Goal: Task Accomplishment & Management: Complete application form

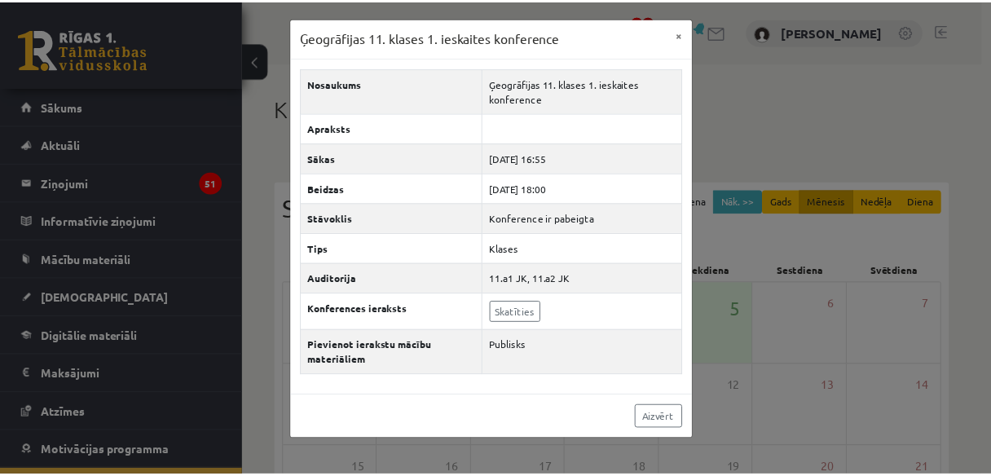
scroll to position [108, 0]
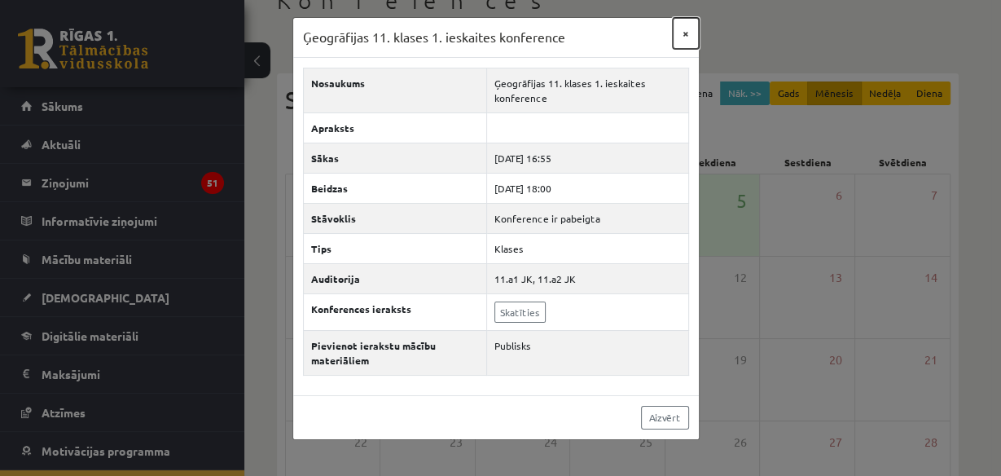
click at [684, 33] on button "×" at bounding box center [686, 33] width 26 height 31
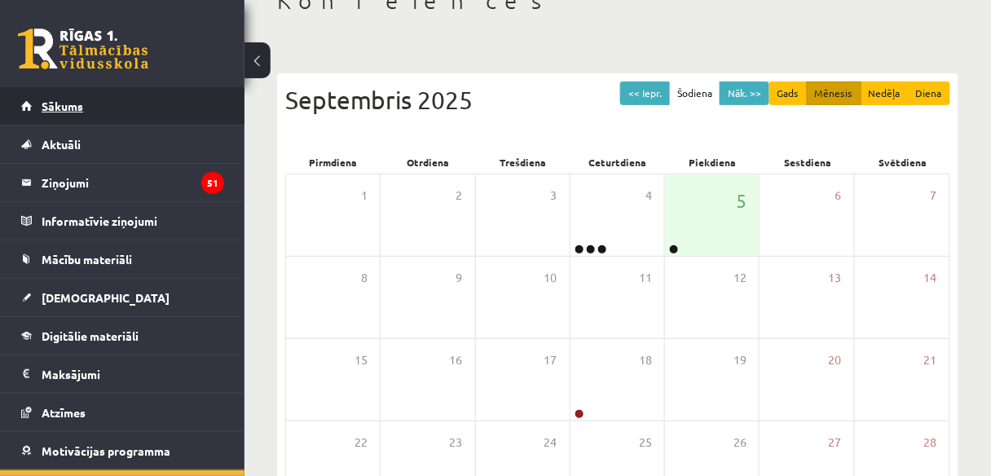
click at [104, 108] on link "Sākums" at bounding box center [122, 105] width 203 height 37
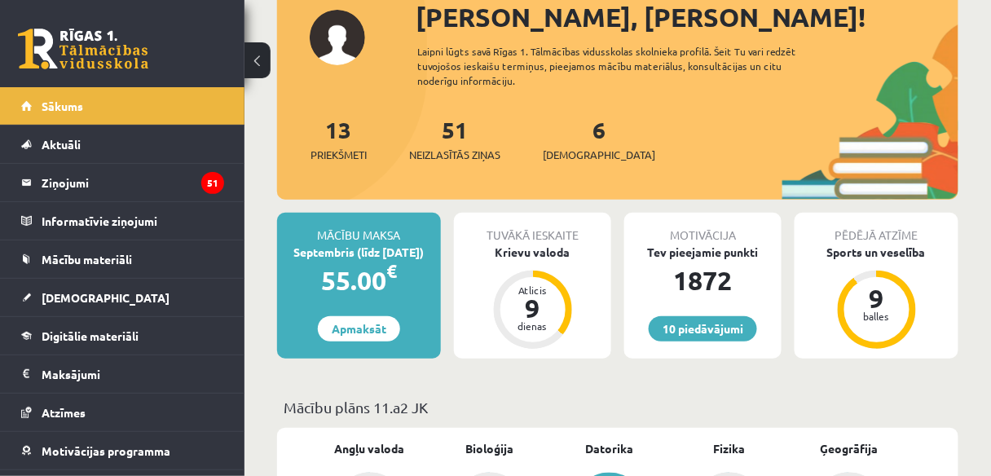
scroll to position [114, 0]
click at [577, 141] on link "6 Ieskaites" at bounding box center [599, 139] width 112 height 48
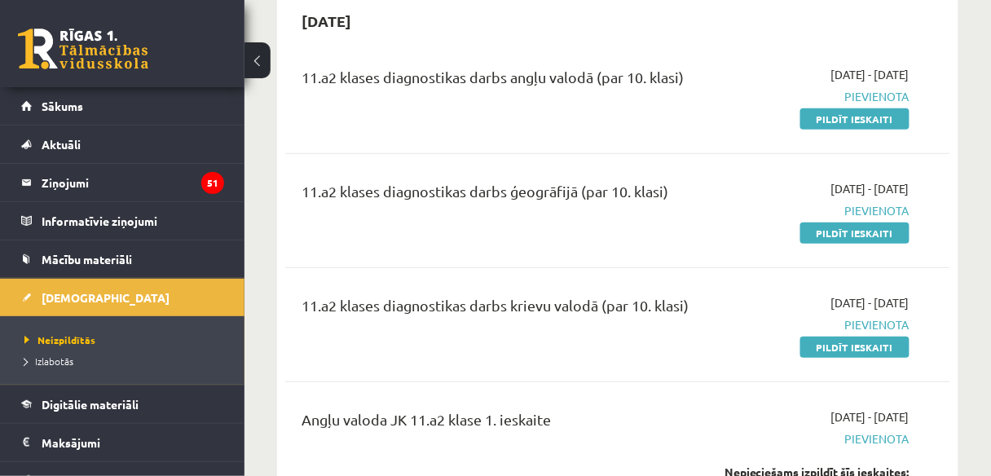
scroll to position [168, 0]
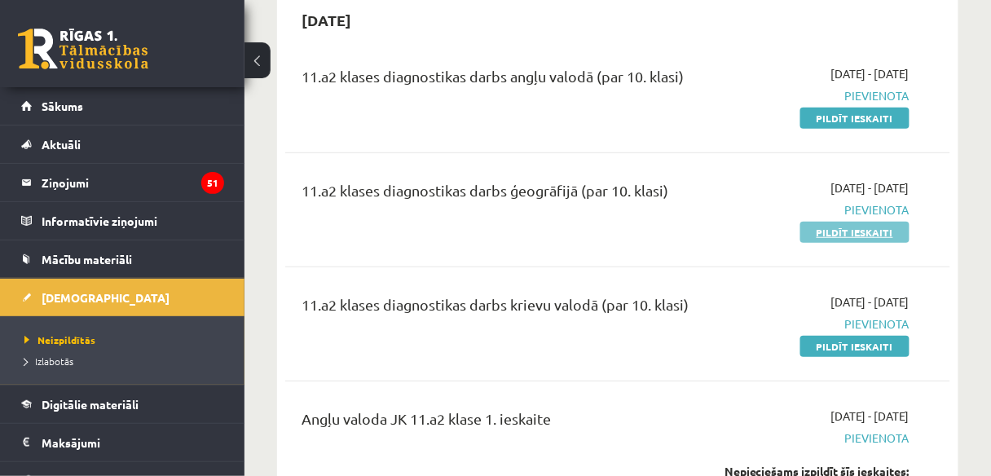
click at [864, 230] on link "Pildīt ieskaiti" at bounding box center [854, 232] width 109 height 21
click at [875, 231] on link "Pildīt ieskaiti" at bounding box center [854, 232] width 109 height 21
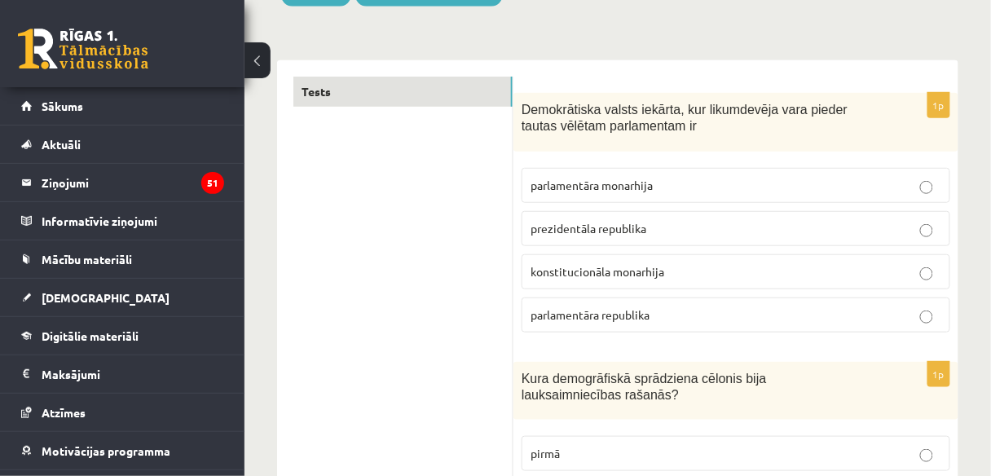
scroll to position [221, 0]
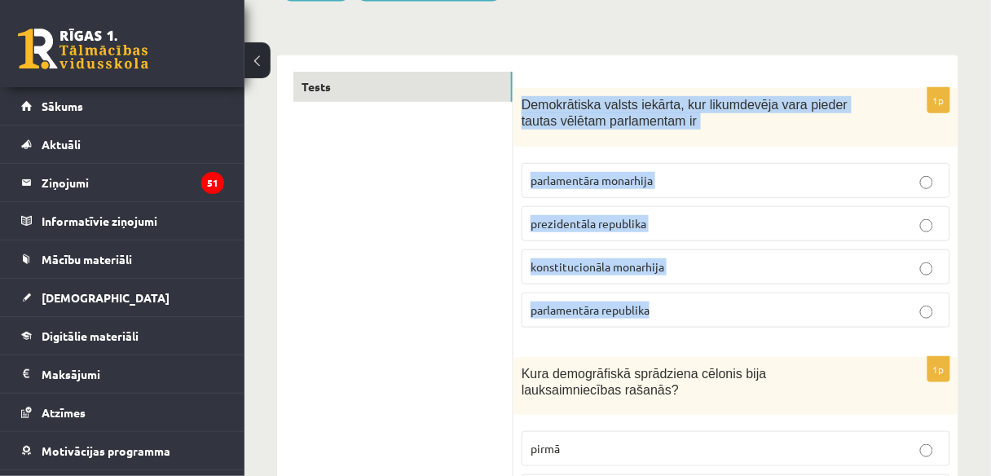
drag, startPoint x: 519, startPoint y: 99, endPoint x: 666, endPoint y: 335, distance: 278.5
click at [666, 335] on div "1p Demokrātiska valsts iekārta, kur likumdevēja vara pieder tautas vēlētam parl…" at bounding box center [735, 214] width 445 height 253
copy div "Demokrātiska valsts iekārta, kur likumdevēja vara pieder tautas vēlētam parlame…"
click at [697, 201] on fieldset "parlamentāra monarhija prezidentāla republika konstitucionāla monarhija parlame…" at bounding box center [735, 244] width 429 height 178
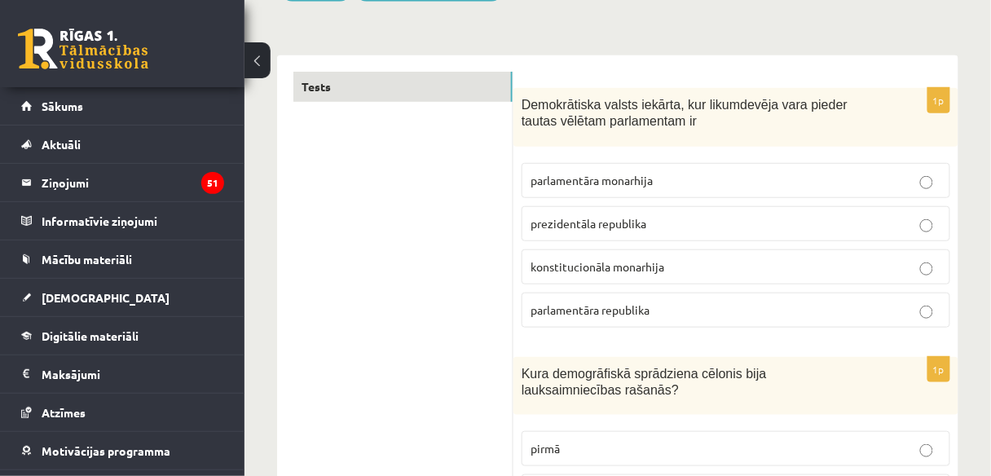
click at [672, 227] on p "prezidentāla republika" at bounding box center [735, 223] width 411 height 17
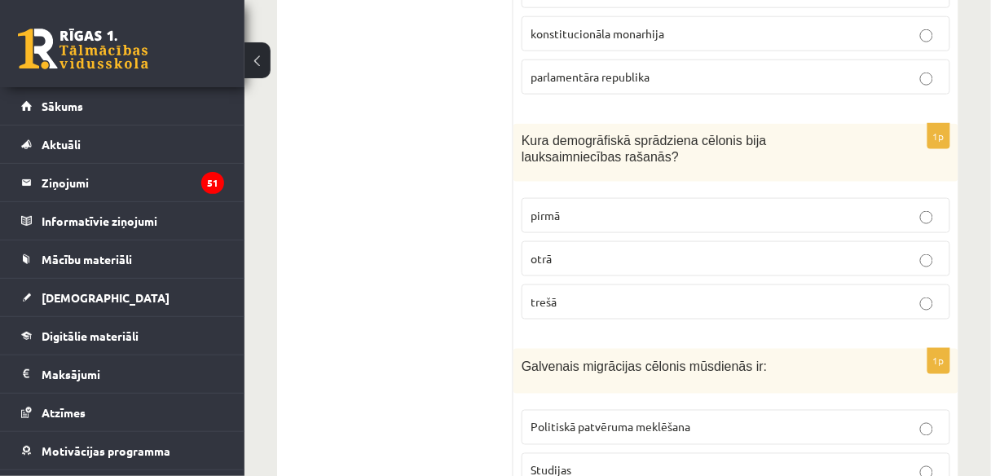
scroll to position [453, 0]
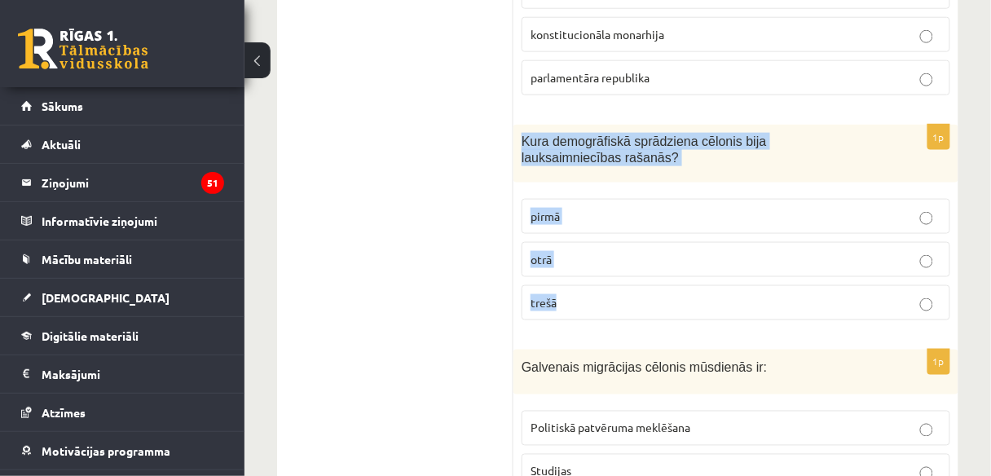
drag, startPoint x: 521, startPoint y: 134, endPoint x: 574, endPoint y: 294, distance: 169.0
click at [574, 294] on div "1p Kura demogrāfiskā sprādziena cēlonis bija lauksaimniecības rašanās? pirmā ot…" at bounding box center [735, 229] width 445 height 209
copy div "Kura demogrāfiskā sprādziena cēlonis bija lauksaimniecības rašanās? pirmā otrā …"
click at [557, 213] on span "pirmā" at bounding box center [544, 216] width 29 height 15
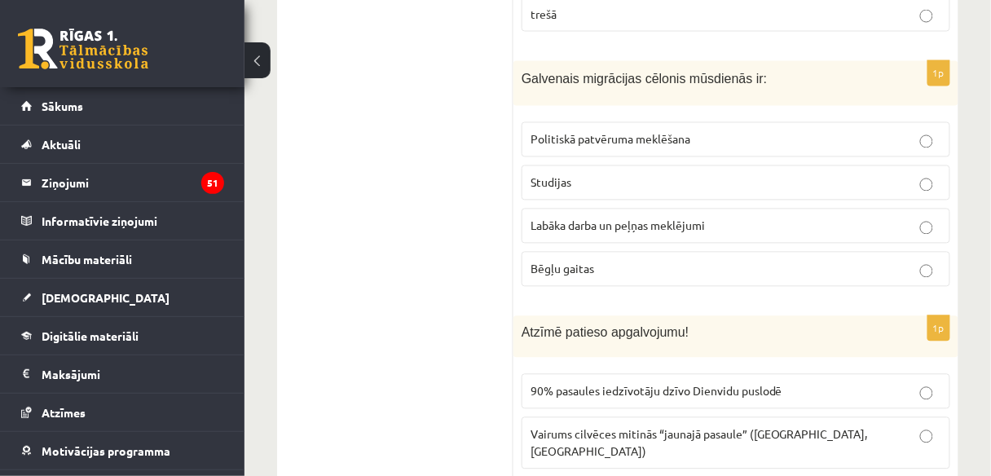
scroll to position [743, 0]
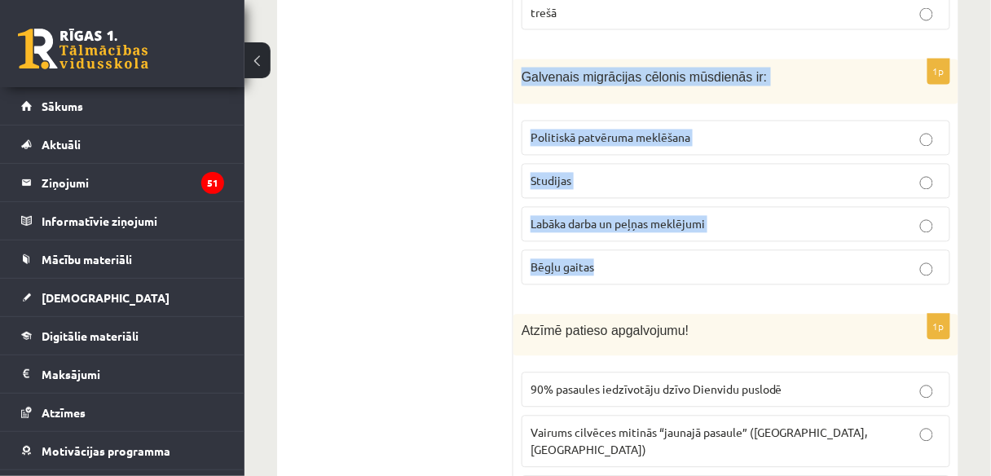
drag, startPoint x: 523, startPoint y: 69, endPoint x: 610, endPoint y: 256, distance: 205.9
click at [610, 256] on div "1p Galvenais migrācijas cēlonis mūsdienās ir: Politiskā patvēruma meklēšana Stu…" at bounding box center [735, 178] width 445 height 239
copy div "Galvenais migrācijas cēlonis mūsdienās ir: Politiskā patvēruma meklēšana Studij…"
click at [635, 217] on span "Labāka darba un peļņas meklējumi" at bounding box center [617, 224] width 174 height 15
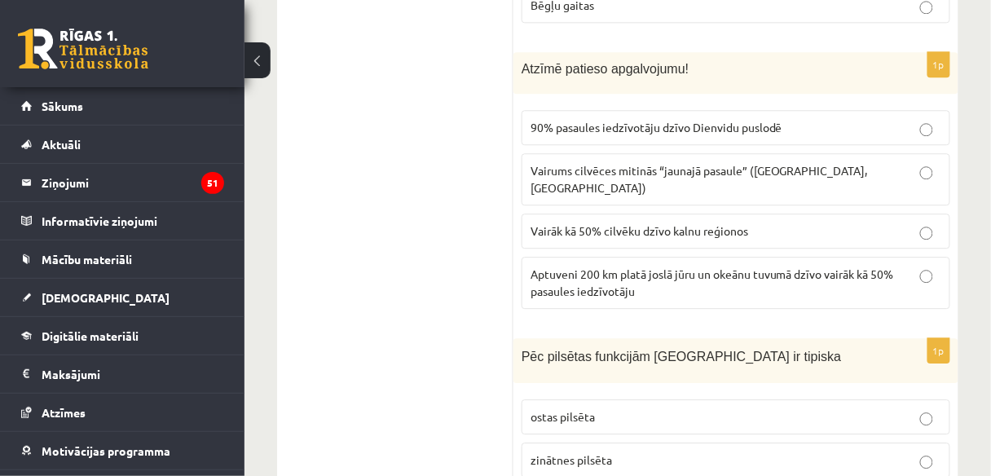
scroll to position [1006, 0]
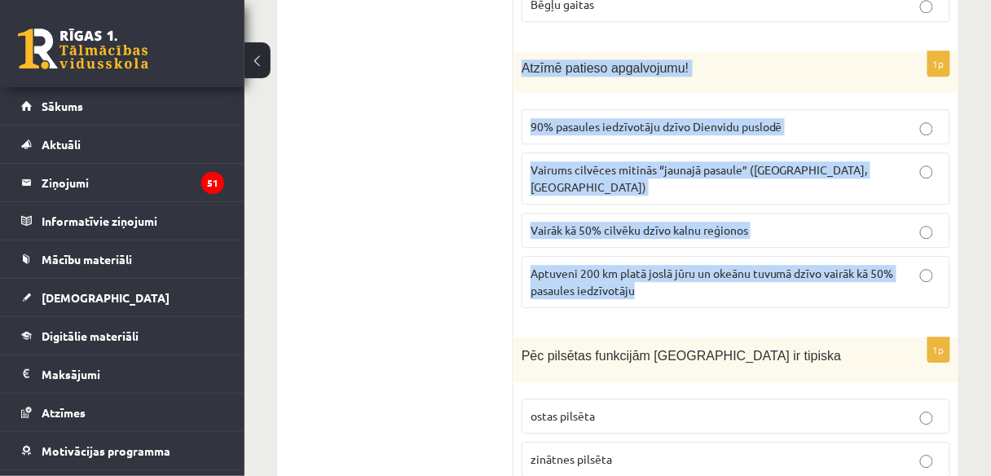
drag, startPoint x: 520, startPoint y: 58, endPoint x: 663, endPoint y: 277, distance: 261.9
click at [663, 277] on div "1p Atzīmē patieso apgalvojumu! 90% pasaules iedzīvotāju dzīvo Dienvidu puslodē …" at bounding box center [735, 186] width 445 height 270
copy div "Atzīmē patieso apgalvojumu! 90% pasaules iedzīvotāju dzīvo Dienvidu puslodē Vai…"
click at [617, 266] on span "Aptuveni 200 km platā joslā jūru un okeānu tuvumā dzīvo vairāk kā 50% pasaules …" at bounding box center [711, 282] width 363 height 32
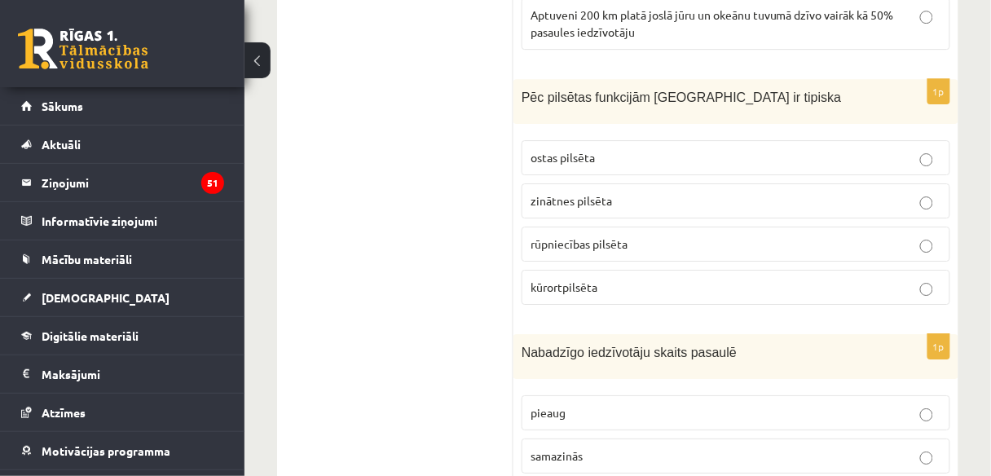
scroll to position [1265, 0]
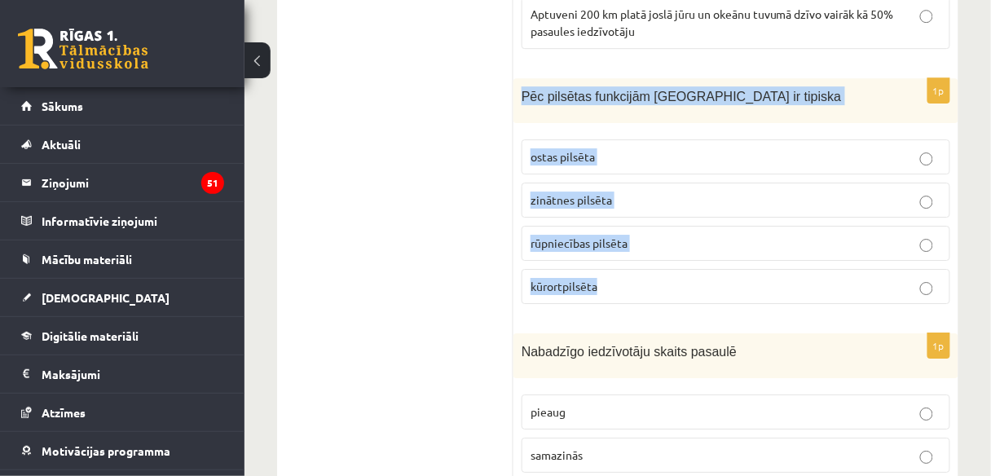
drag, startPoint x: 524, startPoint y: 68, endPoint x: 627, endPoint y: 240, distance: 201.3
click at [627, 240] on div "1p Pēc pilsētas funkcijām Jūrmala ir tipiska ostas pilsēta zinātnes pilsēta rūp…" at bounding box center [735, 197] width 445 height 239
copy div "Pēc pilsētas funkcijām Jūrmala ir tipiska ostas pilsēta zinātnes pilsēta rūpnie…"
click at [600, 278] on p "kūrortpilsēta" at bounding box center [735, 286] width 411 height 17
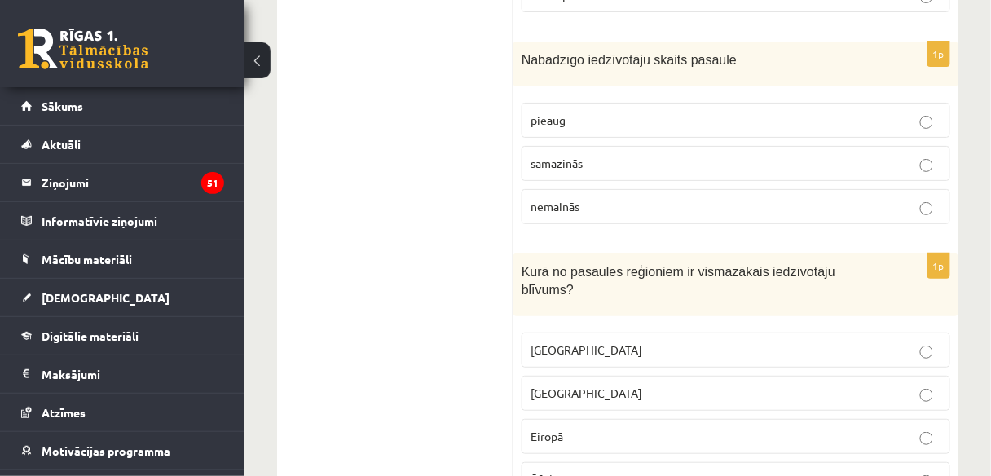
scroll to position [1558, 0]
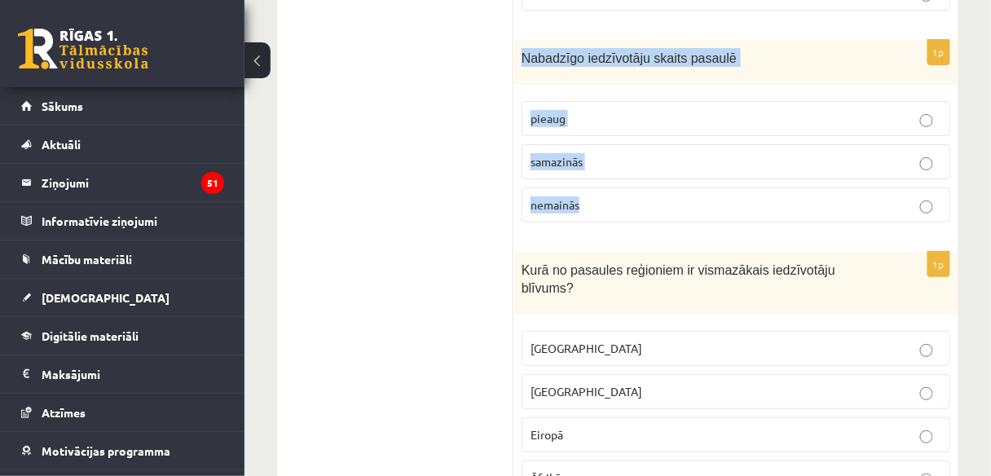
drag, startPoint x: 520, startPoint y: 24, endPoint x: 583, endPoint y: 173, distance: 161.3
click at [583, 173] on div "1p Nabadzīgo iedzīvotāju skaits pasaulē pieaug samazinās nemainās" at bounding box center [735, 138] width 445 height 196
copy div "Nabadzīgo iedzīvotāju skaits pasaulē pieaug samazinās nemainās"
click at [554, 154] on span "samazinās" at bounding box center [556, 161] width 52 height 15
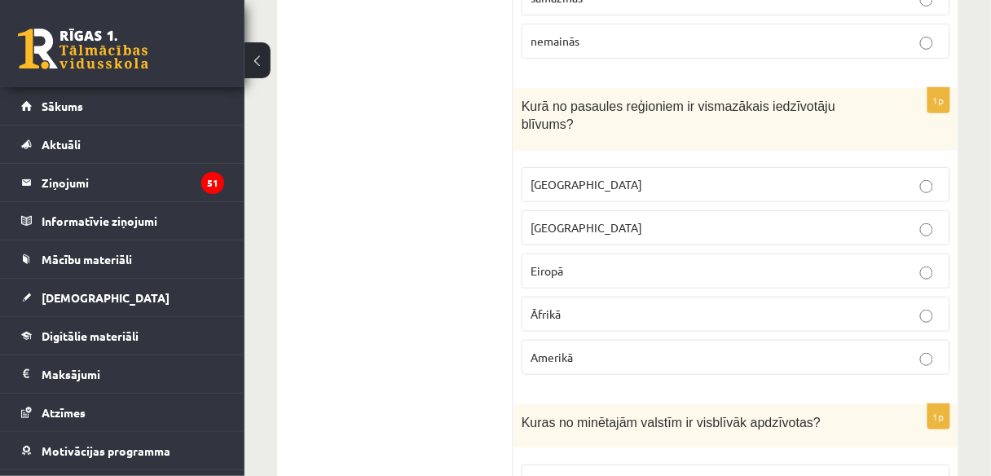
scroll to position [1723, 0]
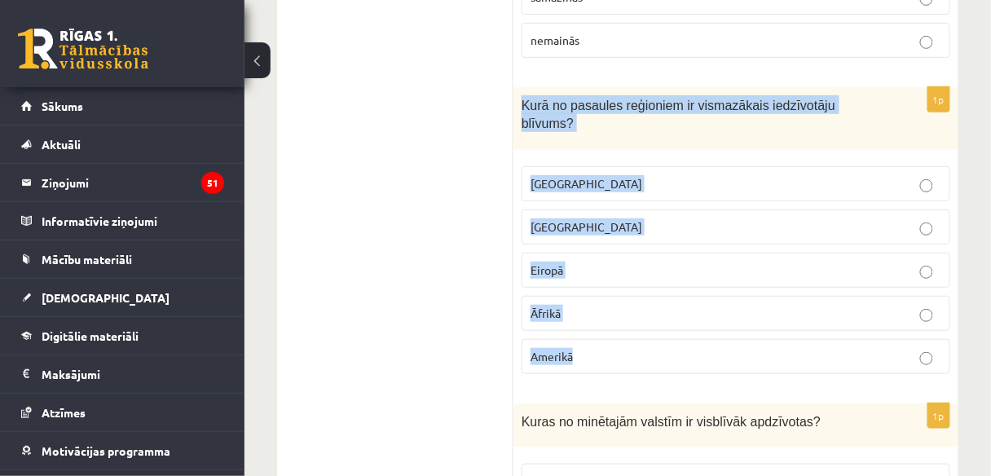
drag, startPoint x: 521, startPoint y: 71, endPoint x: 596, endPoint y: 300, distance: 241.1
click at [596, 300] on div "1p Kurā no pasaules reģioniem ir vismazākais iedzīvotāju blīvums? Austrālijā Āz…" at bounding box center [735, 237] width 445 height 300
copy div "Kurā no pasaules reģioniem ir vismazākais iedzīvotāju blīvums? Austrālijā Āzijā…"
click at [600, 175] on p "Austrālijā" at bounding box center [735, 183] width 411 height 17
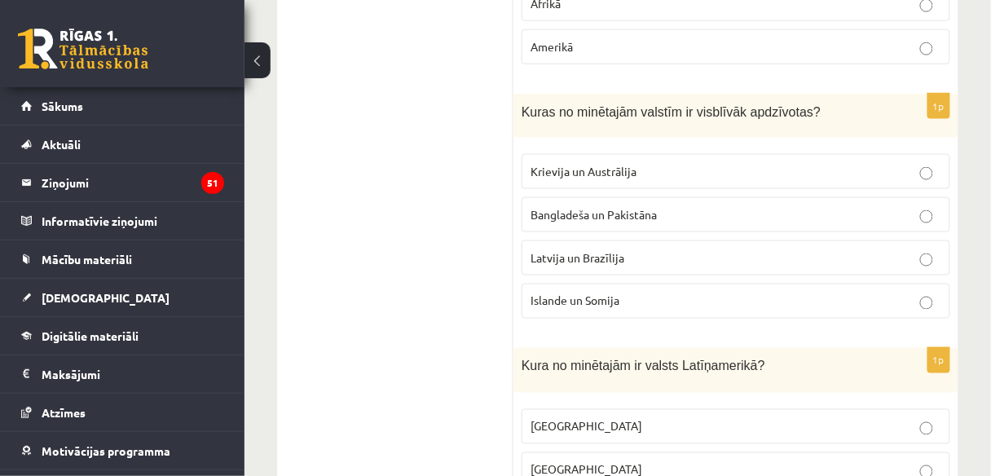
scroll to position [2033, 0]
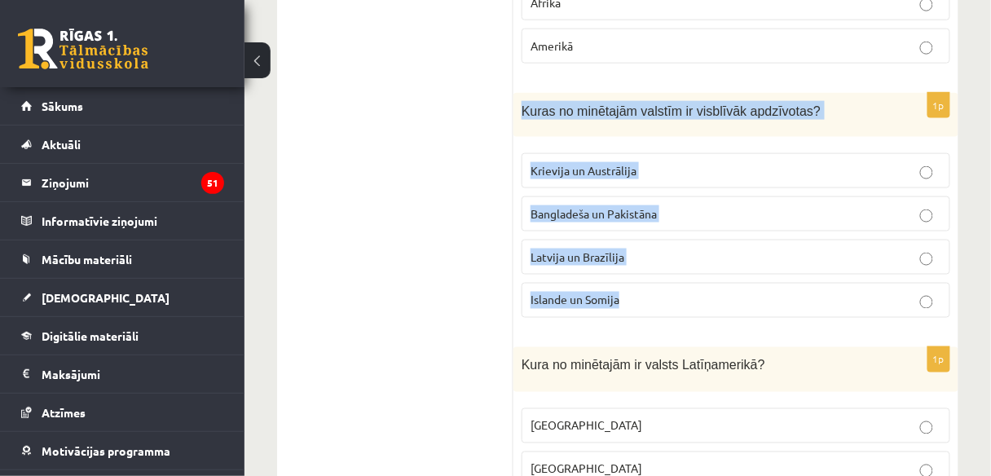
drag, startPoint x: 521, startPoint y: 56, endPoint x: 658, endPoint y: 234, distance: 224.2
click at [658, 234] on div "1p Kuras no minētajām valstīm ir visblīvāk apdzīvotas? Krievija un Austrālija B…" at bounding box center [735, 212] width 445 height 239
copy div "Kuras no minētajām valstīm ir visblīvāk apdzīvotas? Krievija un Austrālija Bang…"
click at [596, 205] on p "Bangladeša un Pakistāna" at bounding box center [735, 213] width 411 height 17
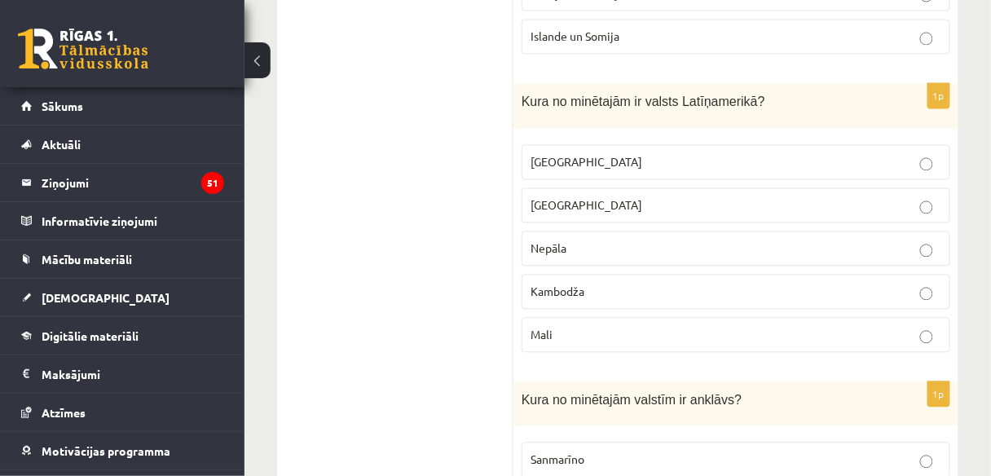
scroll to position [2298, 0]
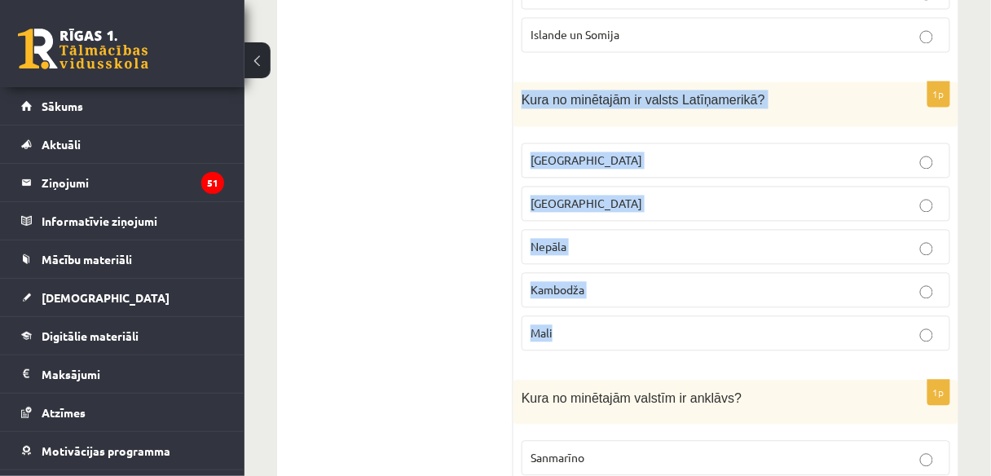
drag, startPoint x: 522, startPoint y: 44, endPoint x: 603, endPoint y: 254, distance: 225.1
click at [603, 254] on div "1p Kura no minētajām ir valsts Latīņamerikā? Meksika ASV Nepāla Kambodža Mali" at bounding box center [735, 223] width 445 height 282
copy div "Kura no minētajām ir valsts Latīņamerikā? Meksika ASV Nepāla Kambodža Mali"
click at [633, 152] on p "Meksika" at bounding box center [735, 160] width 411 height 17
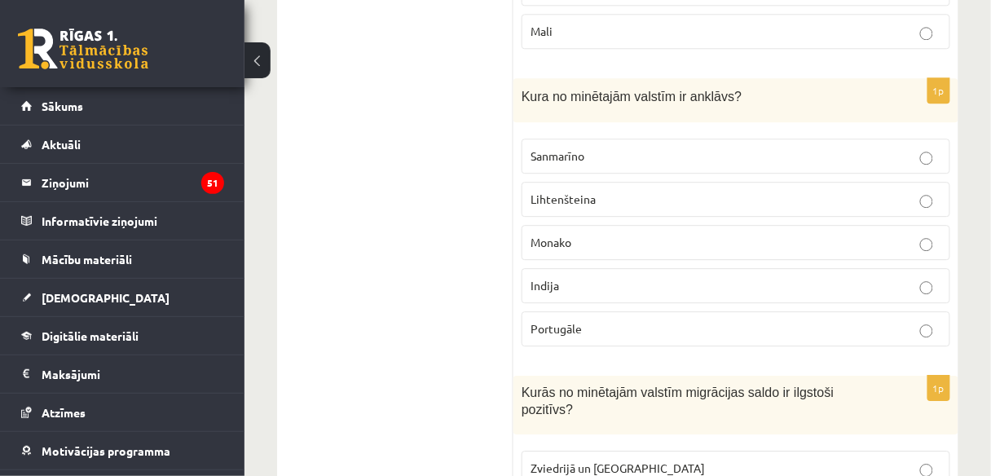
scroll to position [2596, 0]
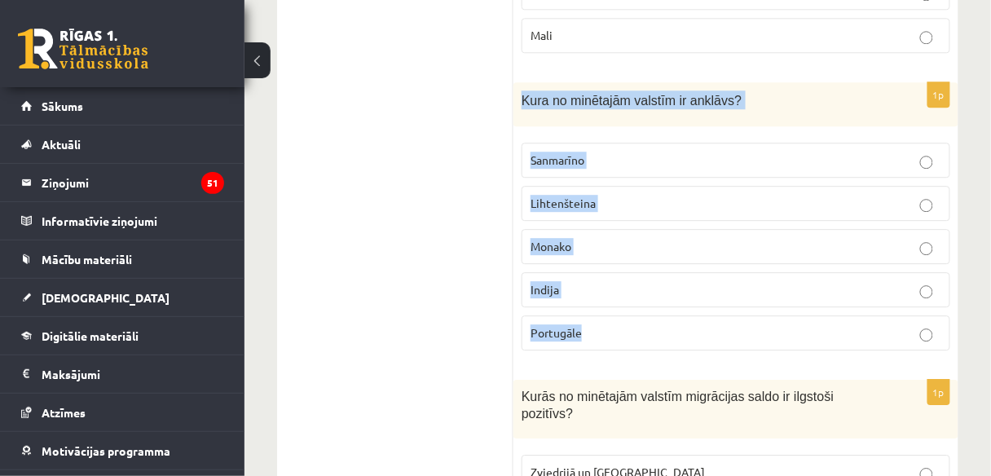
drag, startPoint x: 522, startPoint y: 41, endPoint x: 634, endPoint y: 275, distance: 259.8
click at [634, 275] on div "1p Kura no minētajām valstīm ir anklāvs? Sanmarīno Lihtenšteina Monako Indija P…" at bounding box center [735, 223] width 445 height 282
copy div "Kura no minētajām valstīm ir anklāvs? Sanmarīno Lihtenšteina Monako Indija Port…"
click at [613, 152] on p "Sanmarīno" at bounding box center [735, 160] width 411 height 17
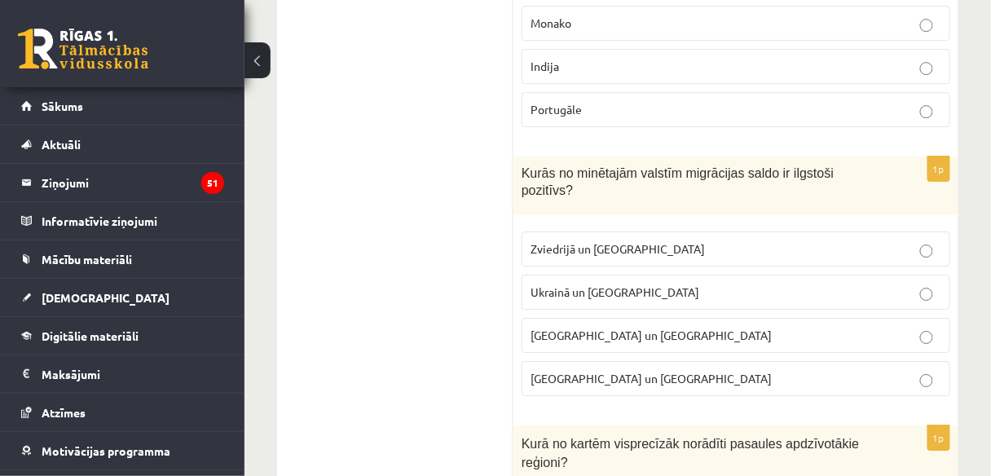
scroll to position [2846, 0]
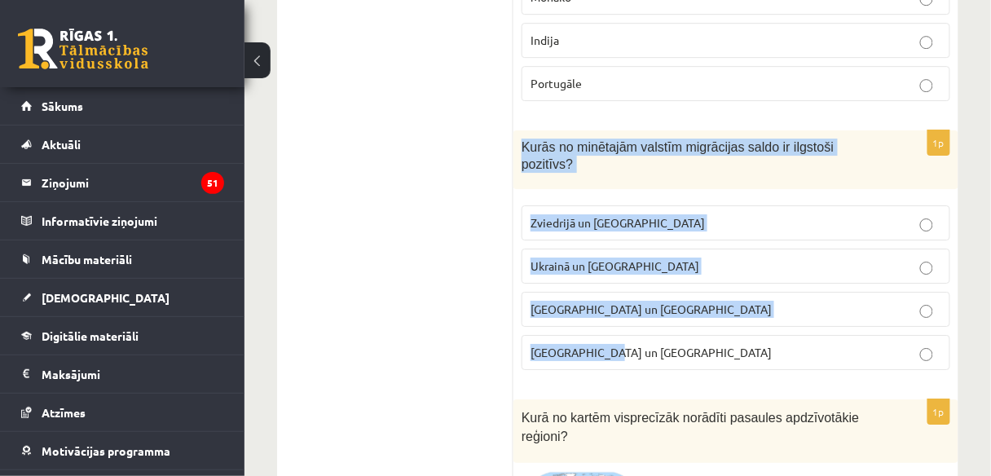
drag, startPoint x: 521, startPoint y: 81, endPoint x: 653, endPoint y: 283, distance: 240.6
click at [653, 283] on div "1p Kurās no minētajām valstīm migrācijas saldo ir ilgstoši pozitīvs? Zviedrijā …" at bounding box center [735, 256] width 445 height 253
click at [626, 214] on p "Zviedrijā un ASV" at bounding box center [735, 222] width 411 height 17
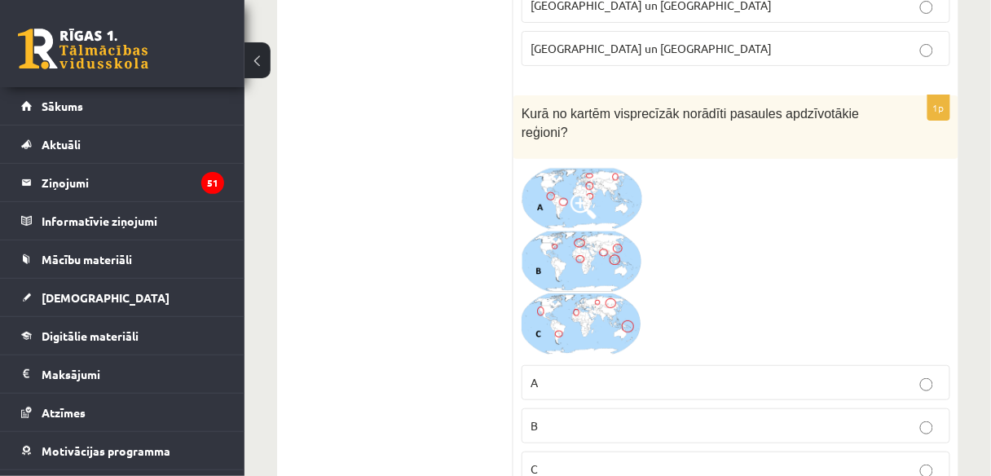
scroll to position [3150, 0]
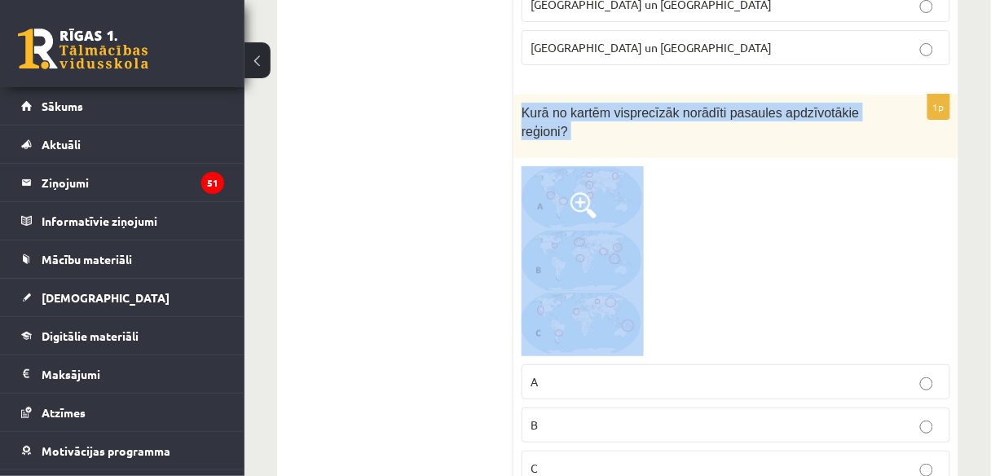
drag, startPoint x: 520, startPoint y: 25, endPoint x: 618, endPoint y: 222, distance: 220.1
click at [618, 218] on div "1p Kurā no kartēm visprecīzāk norādīti pasaules apdzīvotākie reģioni? A B C" at bounding box center [735, 296] width 445 height 403
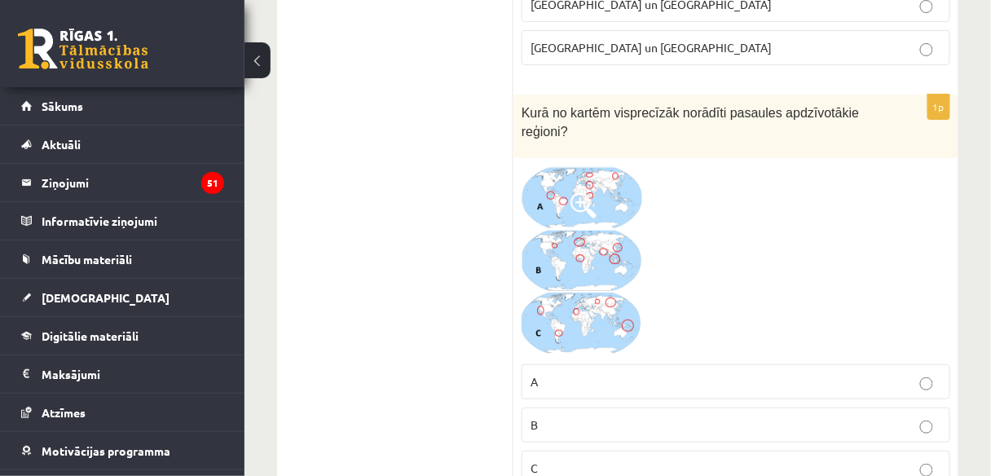
drag, startPoint x: 710, startPoint y: 30, endPoint x: 715, endPoint y: 45, distance: 15.7
click at [715, 103] on p "Kurā no kartēm visprecīzāk norādīti pasaules apdzīvotākie reģioni?" at bounding box center [694, 121] width 347 height 37
click at [569, 416] on p "B" at bounding box center [735, 424] width 411 height 17
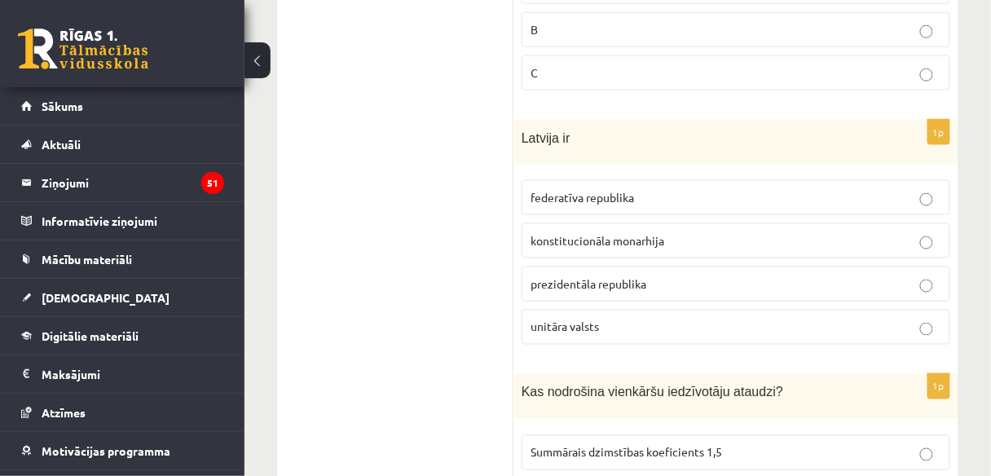
scroll to position [3559, 0]
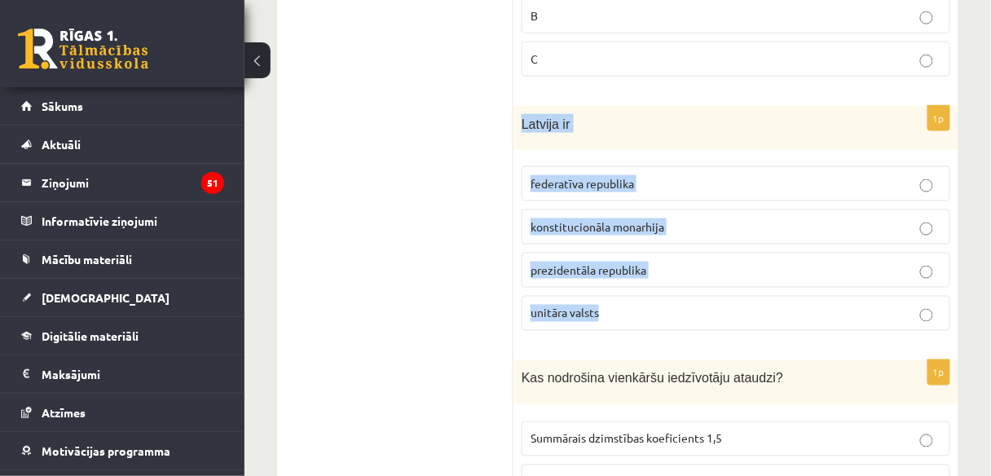
drag, startPoint x: 518, startPoint y: 36, endPoint x: 611, endPoint y: 240, distance: 224.6
click at [611, 240] on div "1p Latvija ir federatīva republika konstitucionāla monarhija prezidentāla repub…" at bounding box center [735, 225] width 445 height 239
click at [595, 306] on span "unitāra valsts" at bounding box center [564, 313] width 68 height 15
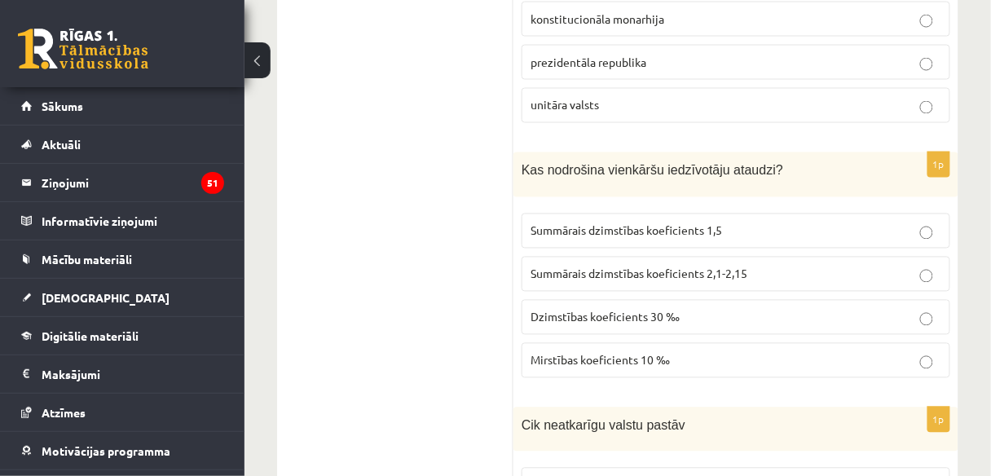
scroll to position [3768, 0]
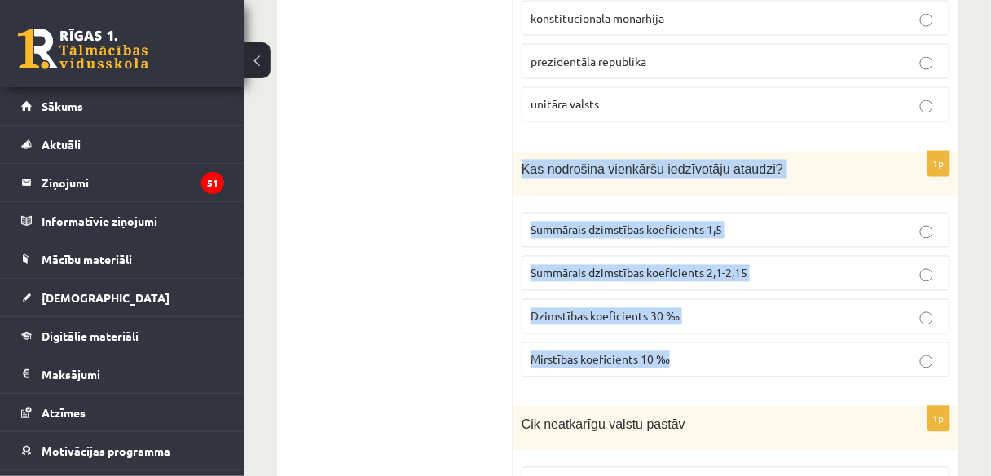
drag, startPoint x: 520, startPoint y: 80, endPoint x: 684, endPoint y: 275, distance: 255.0
click at [684, 275] on div "1p Kas nodrošina vienkāršu iedzīvotāju ataudzi? Summārais dzimstības koeficient…" at bounding box center [735, 271] width 445 height 239
click at [782, 265] on p "Summārais dzimstības koeficients 2,1-2,15" at bounding box center [735, 273] width 411 height 17
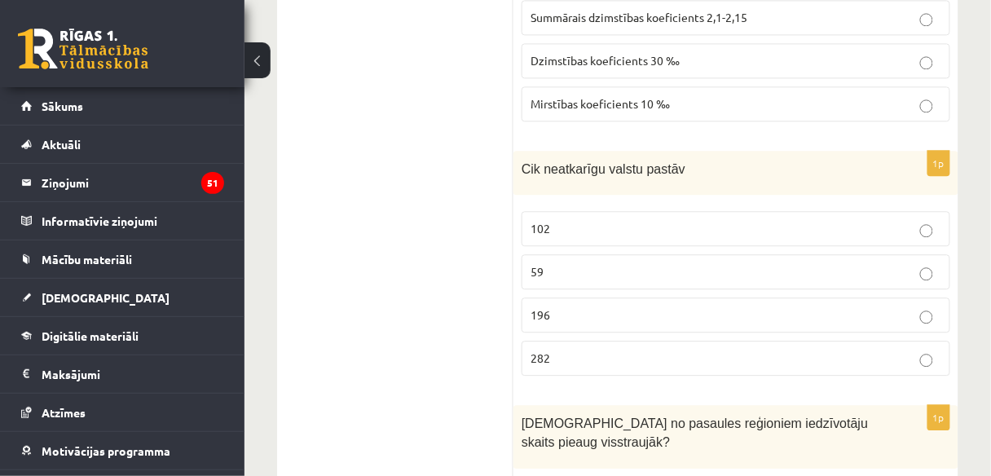
scroll to position [4024, 0]
drag, startPoint x: 525, startPoint y: 81, endPoint x: 543, endPoint y: 112, distance: 35.5
click at [543, 150] on div "1p Cik neatkarīgu valstu pastāv 102 59 196 282" at bounding box center [735, 269] width 445 height 239
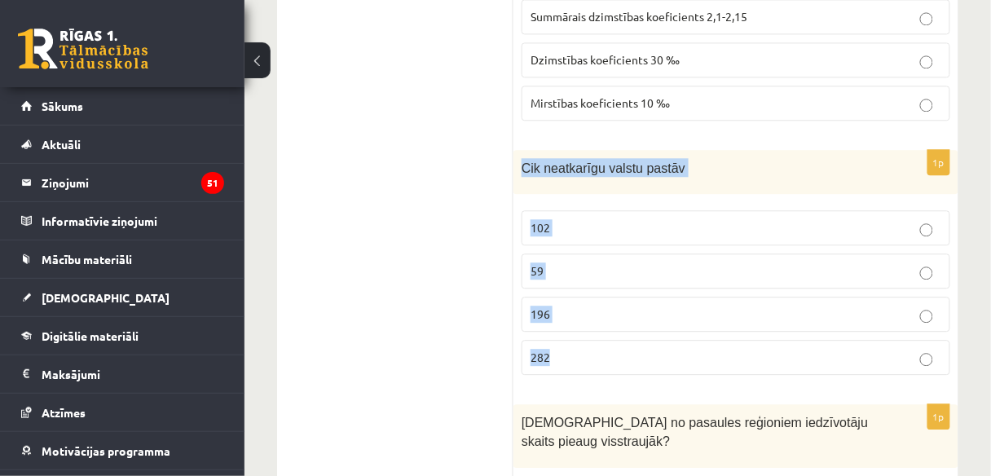
drag, startPoint x: 521, startPoint y: 77, endPoint x: 578, endPoint y: 259, distance: 191.2
click at [578, 259] on div "1p Cik neatkarīgu valstu pastāv 102 59 196 282" at bounding box center [735, 269] width 445 height 239
click at [552, 306] on p "196" at bounding box center [735, 314] width 411 height 17
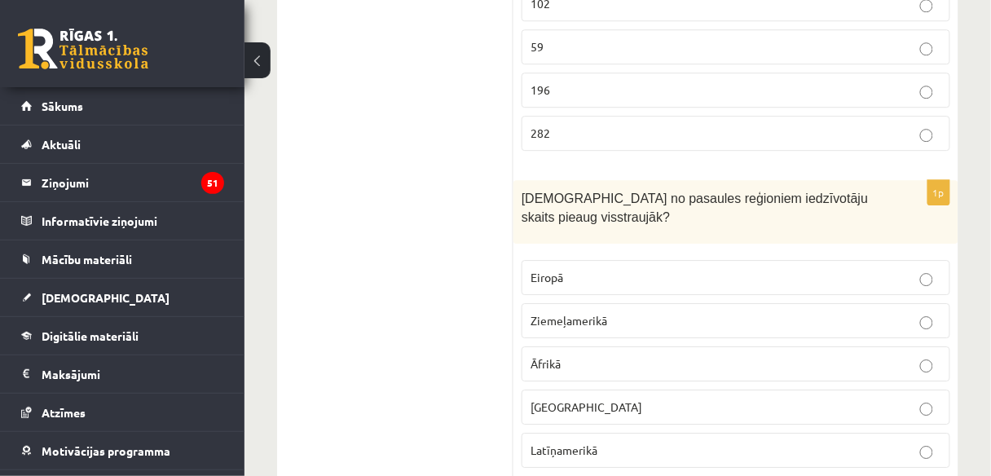
scroll to position [4249, 0]
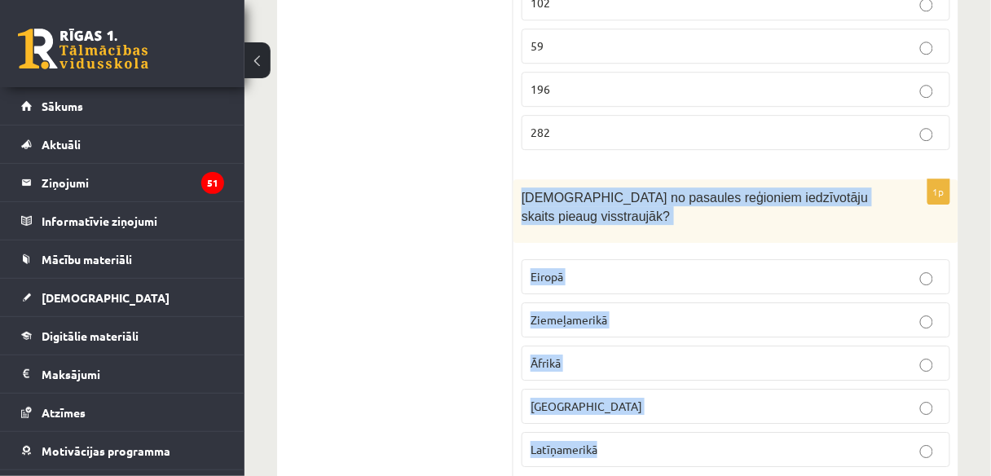
drag, startPoint x: 519, startPoint y: 104, endPoint x: 641, endPoint y: 337, distance: 263.1
click at [641, 337] on div "1p Kurā no pasaules reģioniem iedzīvotāju skaits pieaug visstraujāk? Eiropā Zie…" at bounding box center [735, 329] width 445 height 300
click at [663, 354] on p "Āfrikā" at bounding box center [735, 362] width 411 height 17
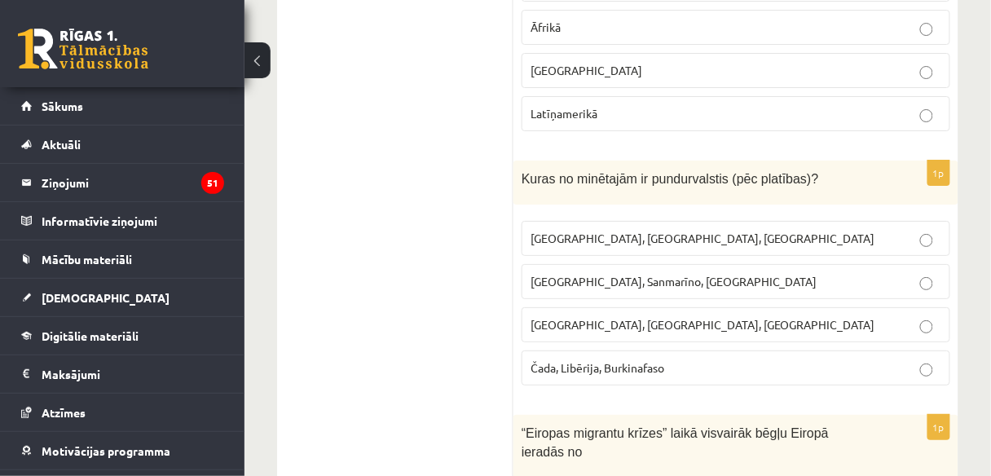
scroll to position [4595, 0]
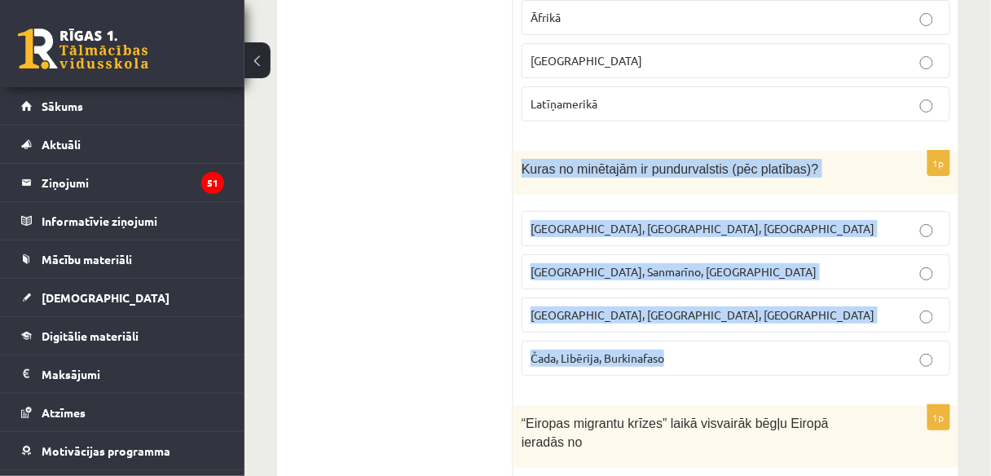
drag, startPoint x: 517, startPoint y: 51, endPoint x: 704, endPoint y: 251, distance: 273.8
click at [704, 251] on div "1p Kuras no minētajām ir pundurvalstis (pēc platības)? Latvija, Lietuva, Igauni…" at bounding box center [735, 270] width 445 height 239
click at [754, 263] on p "Monako, Sanmarīno, Luksemburga" at bounding box center [735, 271] width 411 height 17
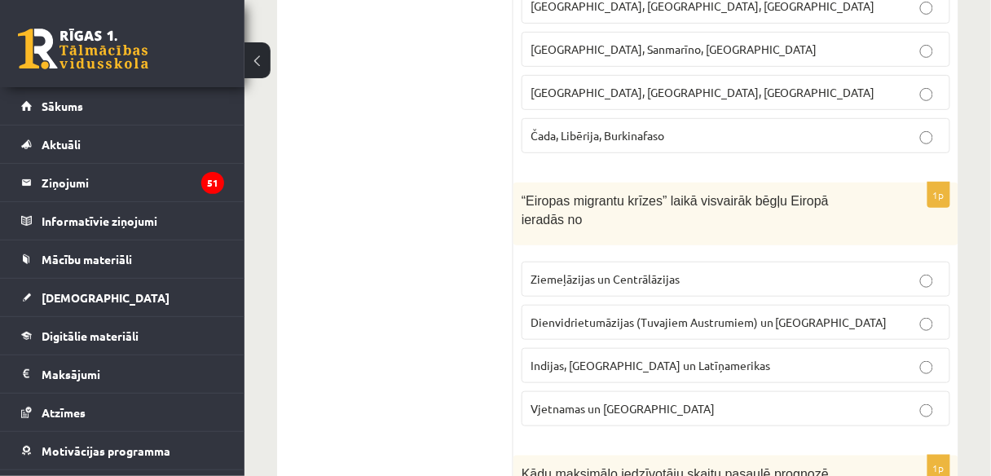
scroll to position [4838, 0]
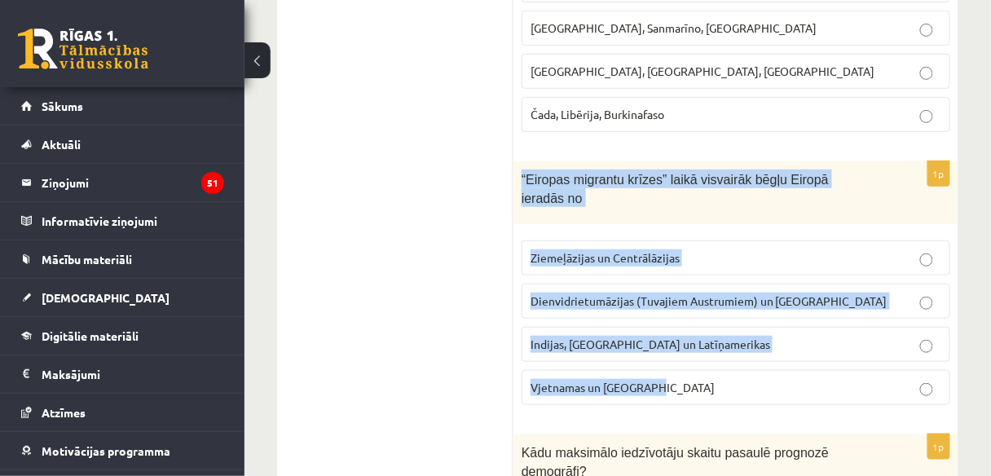
drag, startPoint x: 520, startPoint y: 60, endPoint x: 669, endPoint y: 248, distance: 239.4
click at [669, 248] on div "1p “Eiropas migrantu krīzes” laikā visvairāk bēgļu Eiropā ieradās no Ziemeļāzij…" at bounding box center [735, 289] width 445 height 257
click at [718, 293] on span "Dienvidrietumāzijas (Tuvajiem Austrumiem) un Āfrikas" at bounding box center [708, 300] width 357 height 15
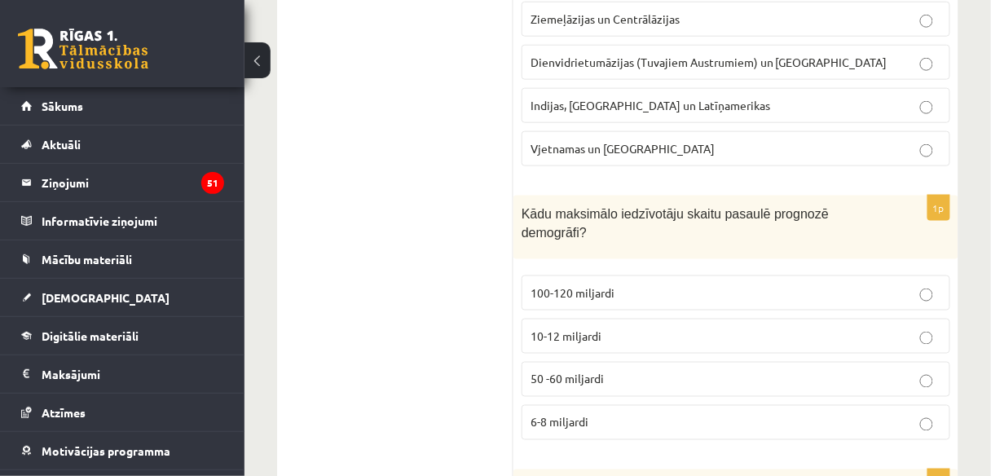
scroll to position [5078, 0]
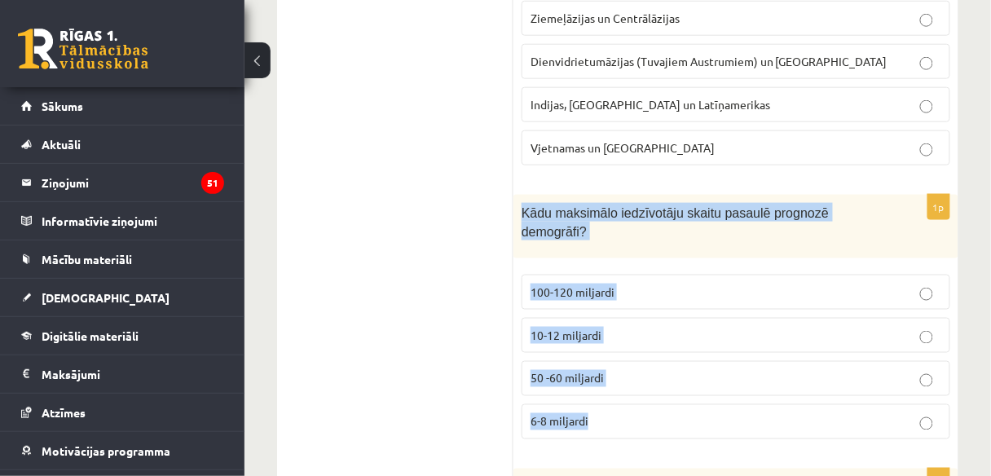
drag, startPoint x: 522, startPoint y: 75, endPoint x: 613, endPoint y: 252, distance: 198.9
click at [613, 252] on div "1p Kādu maksimālo iedzīvotāju skaitu pasaulē prognozē demogrāfi? 100-120 miljar…" at bounding box center [735, 323] width 445 height 257
click at [641, 327] on p "10-12 miljardi" at bounding box center [735, 335] width 411 height 17
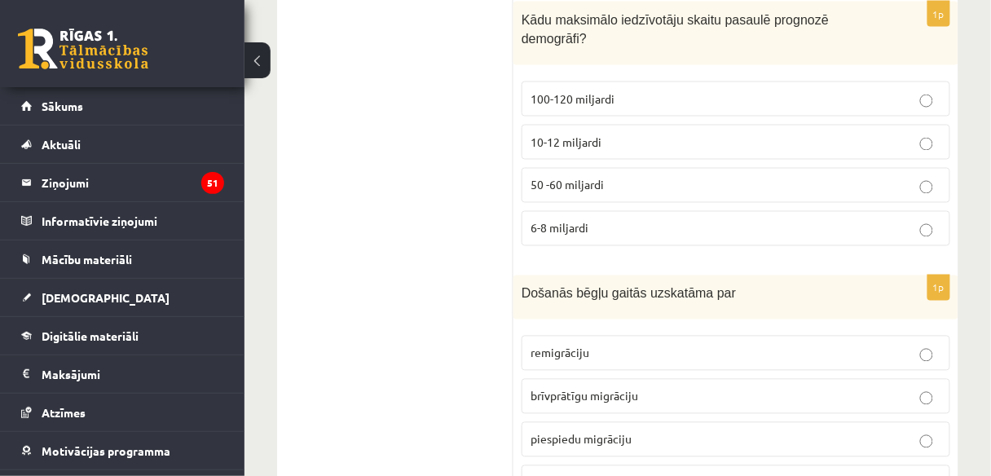
scroll to position [5295, 0]
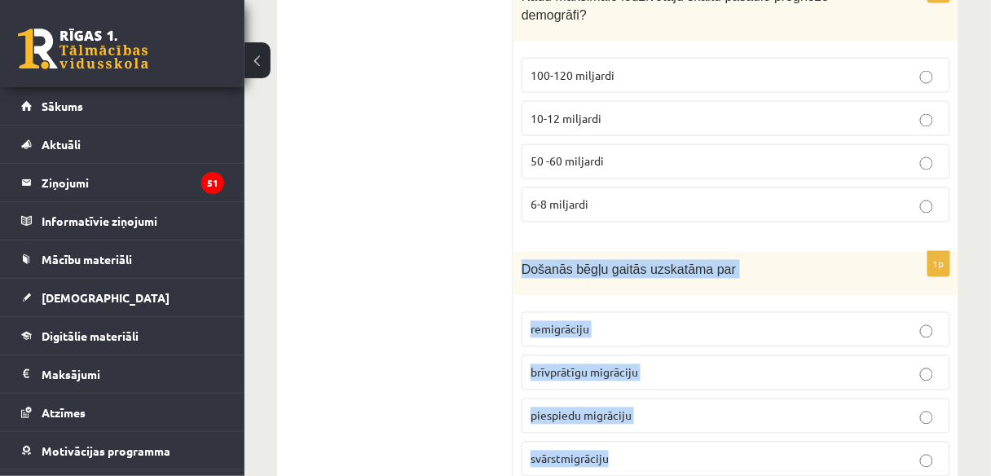
drag, startPoint x: 522, startPoint y: 108, endPoint x: 625, endPoint y: 292, distance: 210.1
click at [625, 292] on div "1p Došanās bēgļu gaitās uzskatāma par remigrāciju brīvprātīgu migrāciju piespie…" at bounding box center [735, 371] width 445 height 239
click at [650, 407] on p "piespiedu migrāciju" at bounding box center [735, 415] width 411 height 17
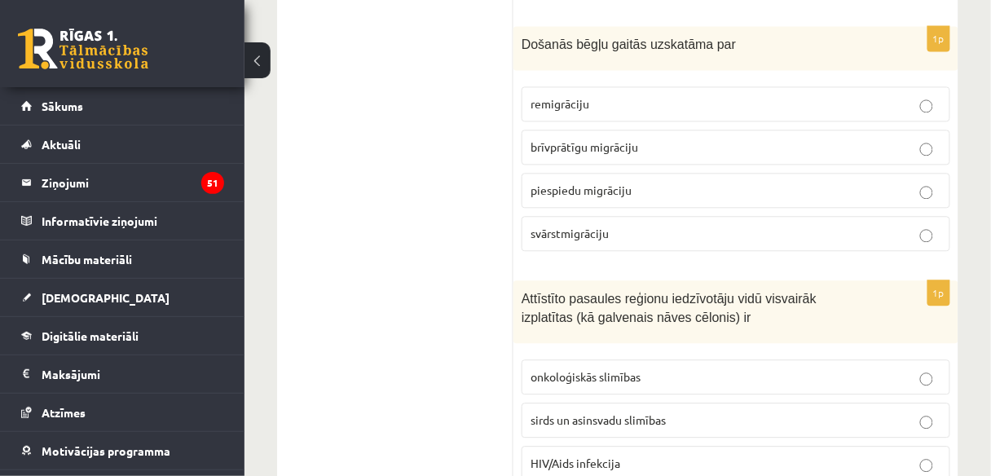
scroll to position [5550, 0]
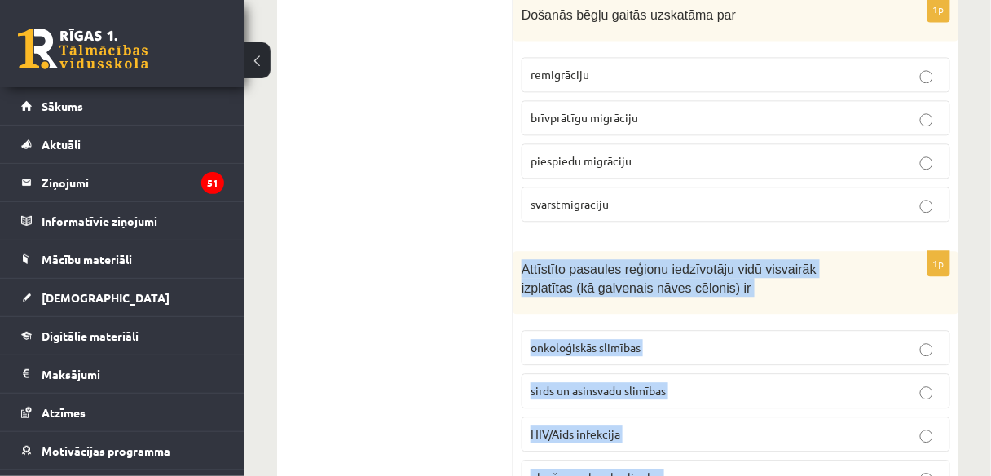
drag, startPoint x: 521, startPoint y: 104, endPoint x: 711, endPoint y: 337, distance: 300.5
click at [711, 337] on div "1p Attīstīto pasaules reģionu iedzīvotāju vidū visvairāk izplatītas (kā galvena…" at bounding box center [735, 379] width 445 height 257
click at [589, 382] on p "sirds un asinsvadu slimības" at bounding box center [735, 390] width 411 height 17
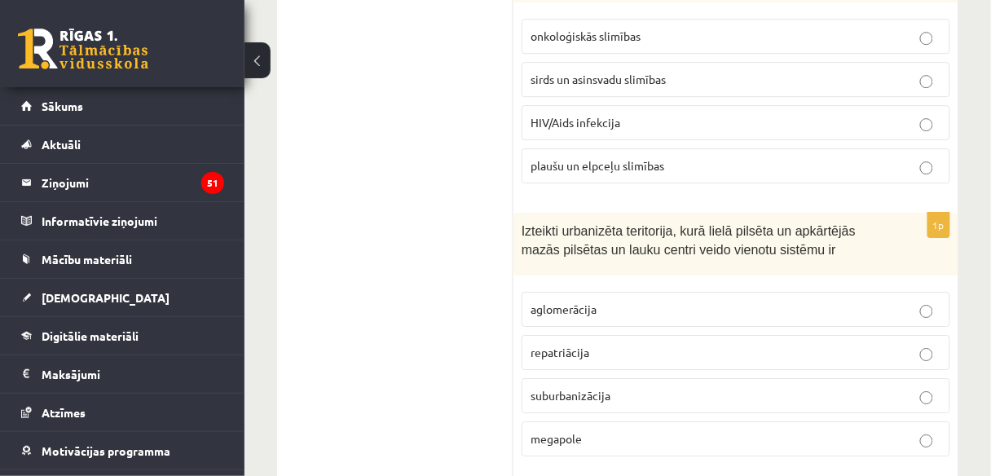
scroll to position [5866, 0]
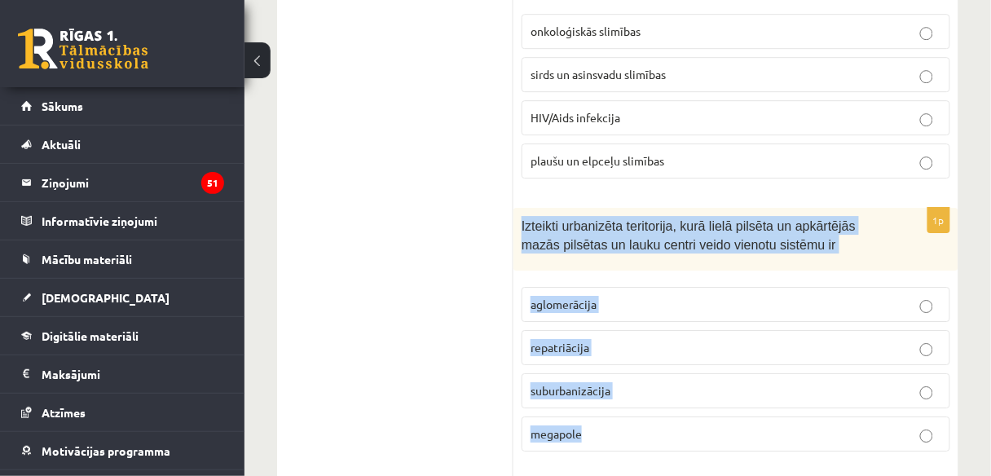
drag, startPoint x: 521, startPoint y: 64, endPoint x: 598, endPoint y: 262, distance: 213.3
click at [598, 262] on div "1p Izteikti urbanizēta teritorija, kurā lielā pilsēta un apkārtējās mazās pilsē…" at bounding box center [735, 336] width 445 height 257
click at [637, 296] on p "aglomerācija" at bounding box center [735, 304] width 411 height 17
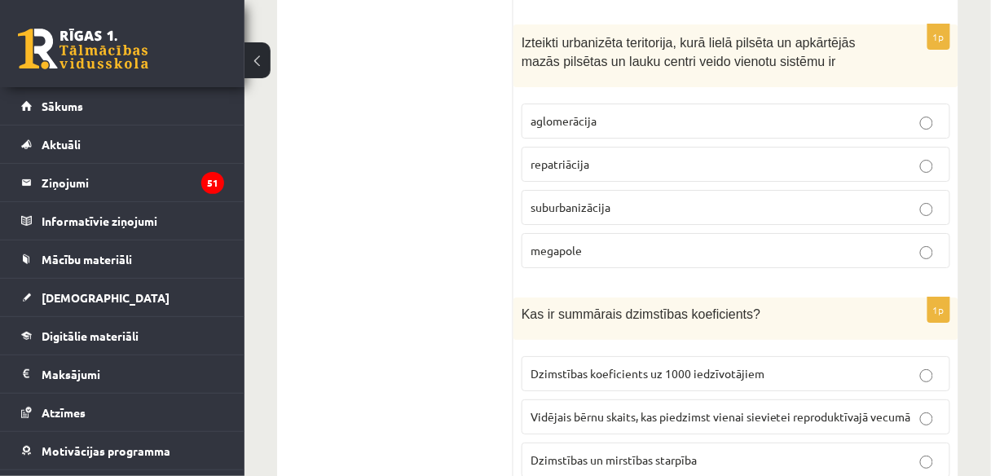
scroll to position [6048, 0]
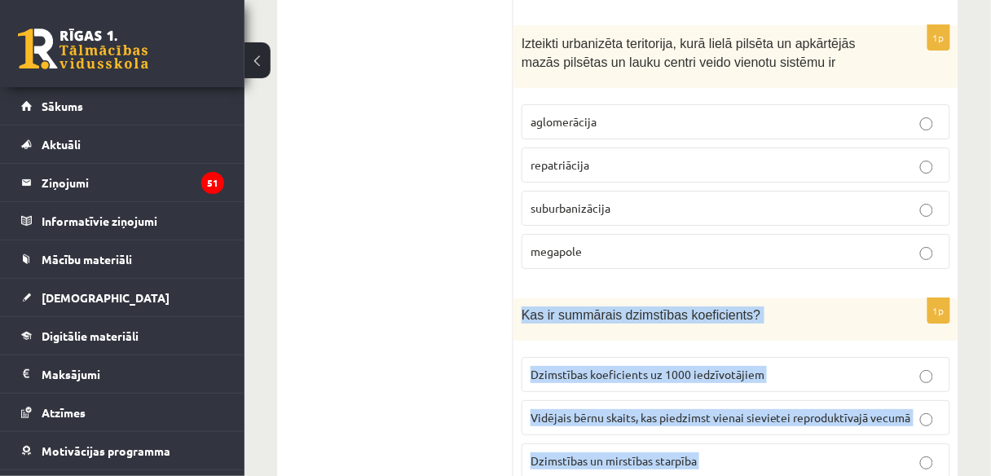
drag, startPoint x: 519, startPoint y: 147, endPoint x: 816, endPoint y: 323, distance: 345.1
click at [816, 323] on div "1p Kas ir summārais dzimstības koeficients? Dzimstības koeficients uz 1000 iedz…" at bounding box center [735, 415] width 445 height 235
click at [566, 410] on span "Vidējais bērnu skaits, kas piedzimst vienai sievietei reproduktīvajā vecumā" at bounding box center [720, 417] width 380 height 15
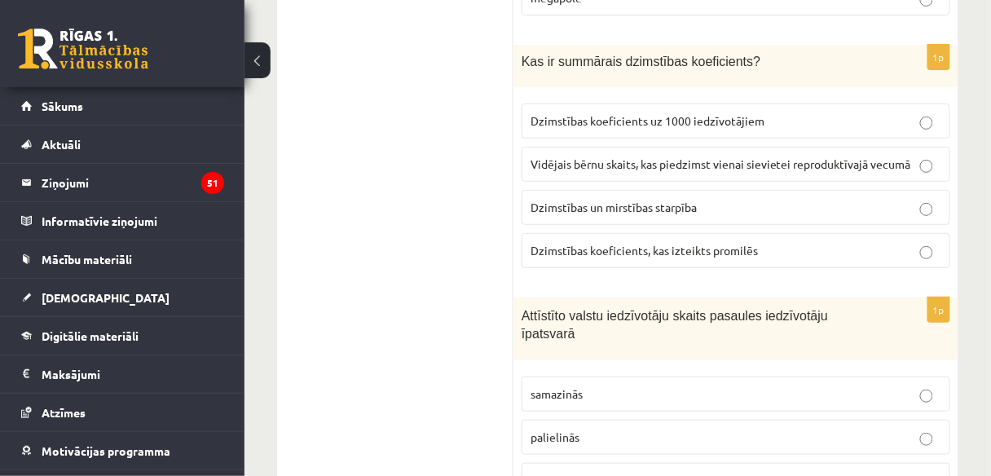
scroll to position [6306, 0]
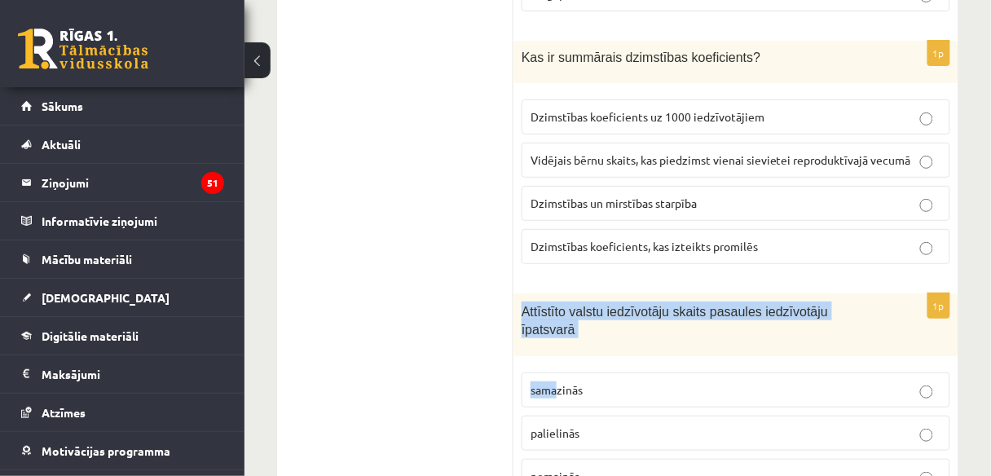
drag, startPoint x: 520, startPoint y: 141, endPoint x: 565, endPoint y: 204, distance: 77.1
click at [565, 293] on div "1p Attīstīto valstu iedzīvotāju skaits pasaules iedzīvotāju īpatsvarā samazinās…" at bounding box center [735, 399] width 445 height 213
click at [527, 293] on div "Attīstīto valstu iedzīvotāju skaits pasaules iedzīvotāju īpatsvarā" at bounding box center [735, 324] width 445 height 63
drag, startPoint x: 521, startPoint y: 139, endPoint x: 640, endPoint y: 292, distance: 193.4
click at [640, 293] on div "1p Attīstīto valstu iedzīvotāju skaits pasaules iedzīvotāju īpatsvarā samazinās…" at bounding box center [735, 399] width 445 height 213
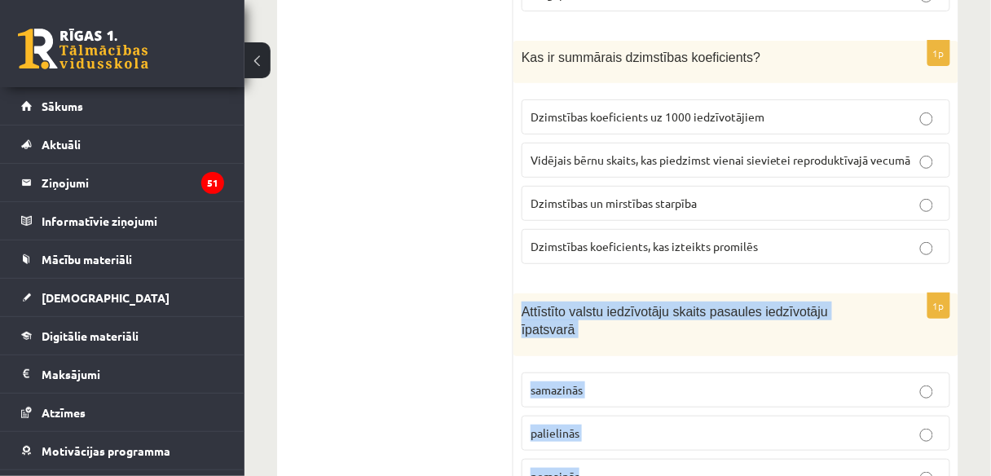
click at [595, 381] on p "samazinās" at bounding box center [735, 389] width 411 height 17
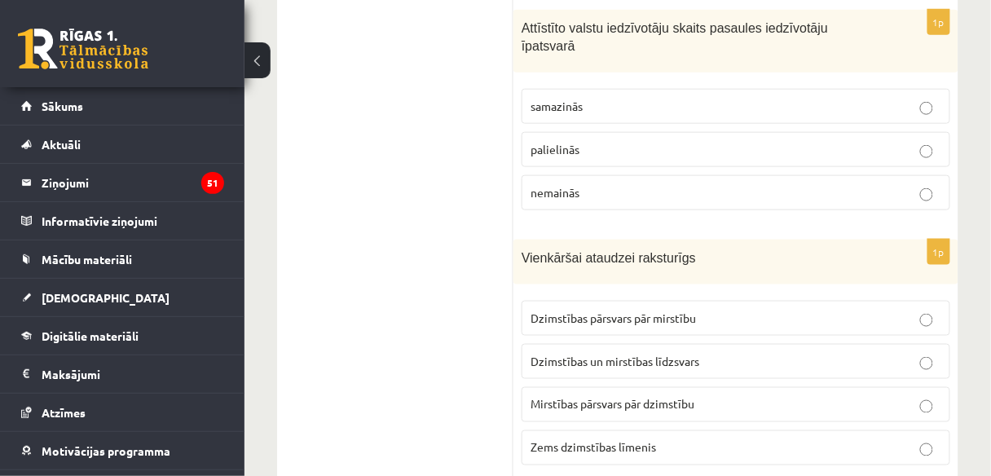
scroll to position [6591, 0]
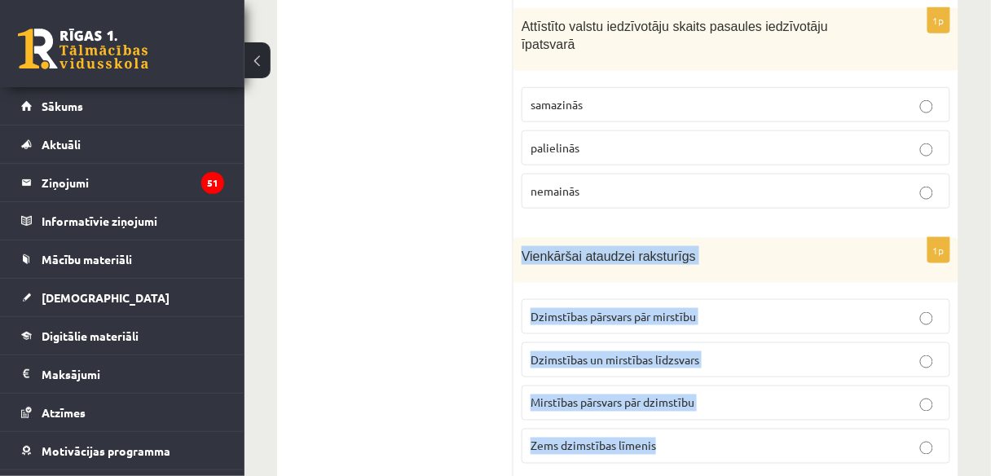
drag, startPoint x: 517, startPoint y: 69, endPoint x: 675, endPoint y: 255, distance: 243.9
click at [675, 255] on div "1p Vienkāršai ataudzei raksturīgs Dzimstības pārsvars pār mirstību Dzimstības u…" at bounding box center [735, 357] width 445 height 239
click at [598, 352] on span "Dzimstības un mirstības līdzsvars" at bounding box center [614, 359] width 169 height 15
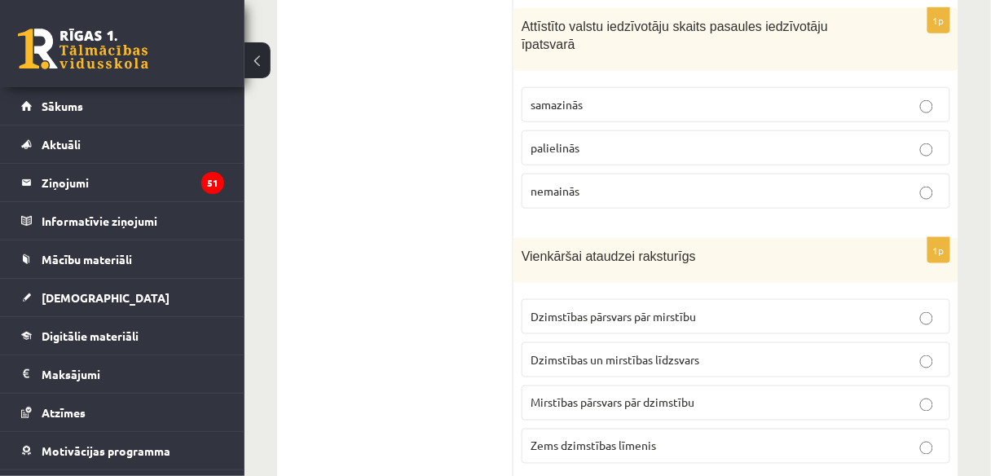
click at [609, 308] on p "Dzimstības pārsvars pār mirstību" at bounding box center [735, 316] width 411 height 17
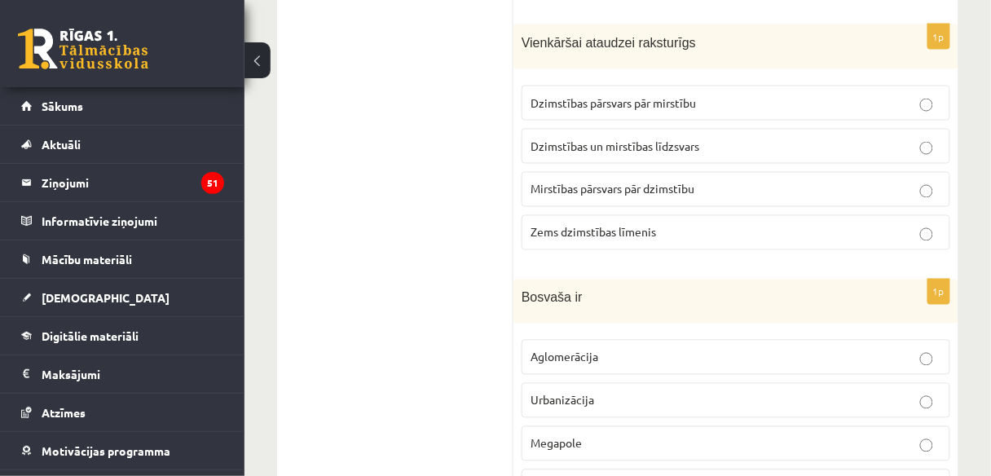
scroll to position [6821, 0]
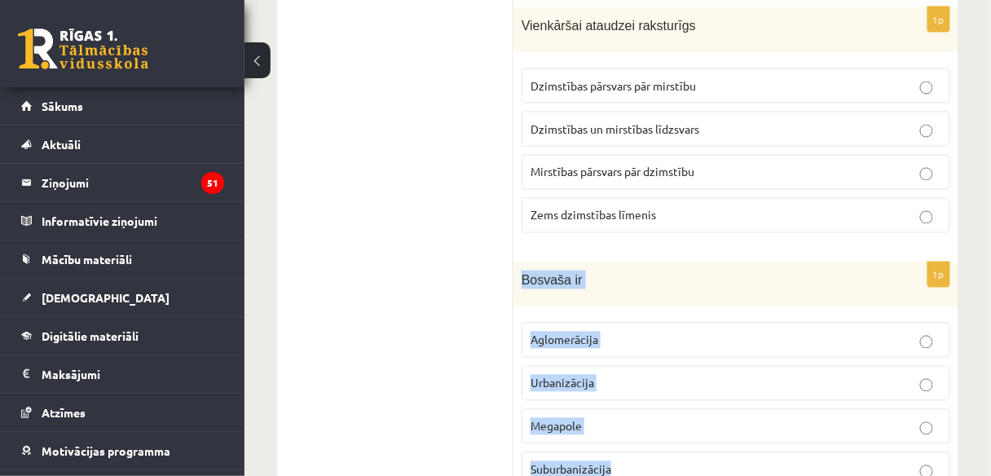
drag, startPoint x: 521, startPoint y: 88, endPoint x: 651, endPoint y: 286, distance: 236.6
click at [651, 286] on div "1p Bosvaša ir Aglomerācija Urbanizācija Megapole Suburbanizācija" at bounding box center [735, 381] width 445 height 239
click at [607, 418] on p "Megapole" at bounding box center [735, 426] width 411 height 17
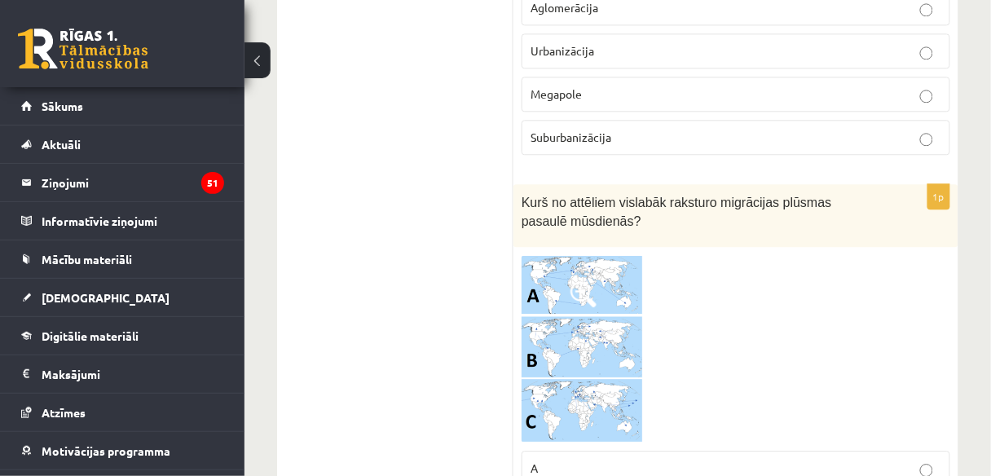
scroll to position [7154, 0]
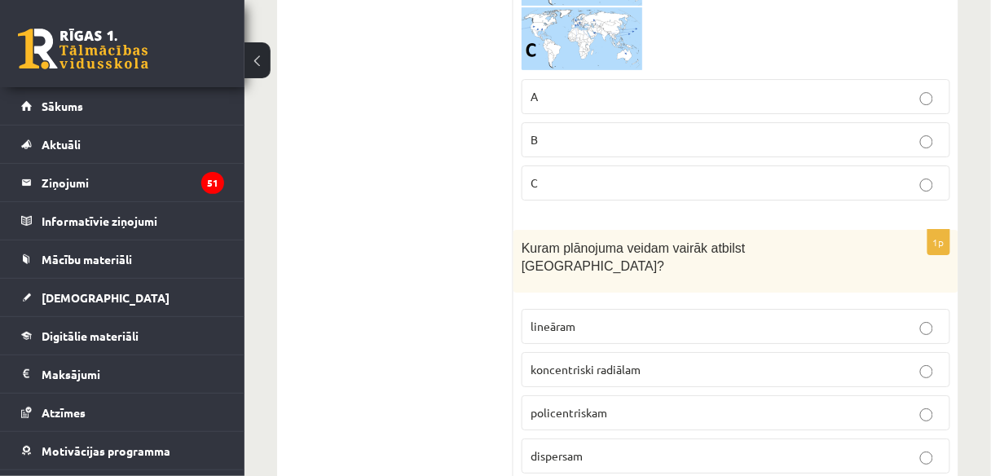
scroll to position [7526, 0]
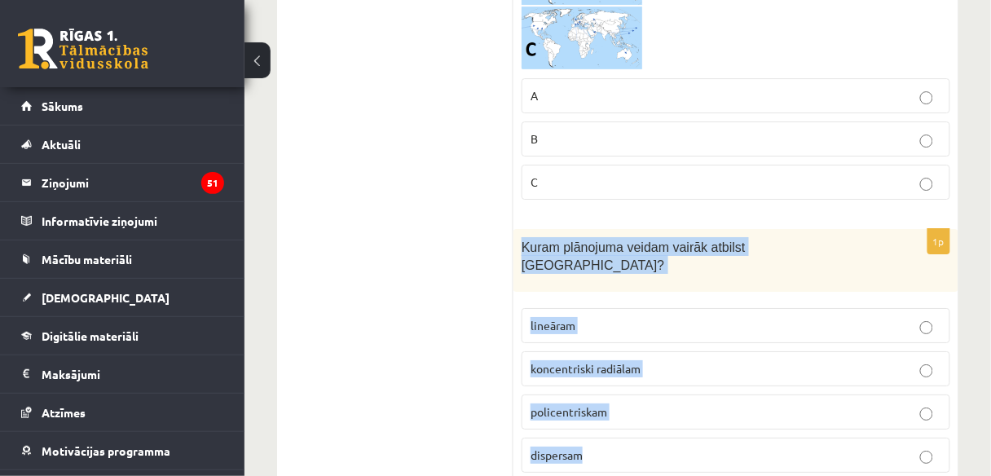
drag, startPoint x: 521, startPoint y: 52, endPoint x: 604, endPoint y: 251, distance: 215.1
click at [604, 251] on div "1p Kuram plānojuma veidam vairāk atbilst Rīga? lineāram koncentriski radiālam p…" at bounding box center [735, 357] width 445 height 257
click at [627, 403] on p "policentriskam" at bounding box center [735, 411] width 411 height 17
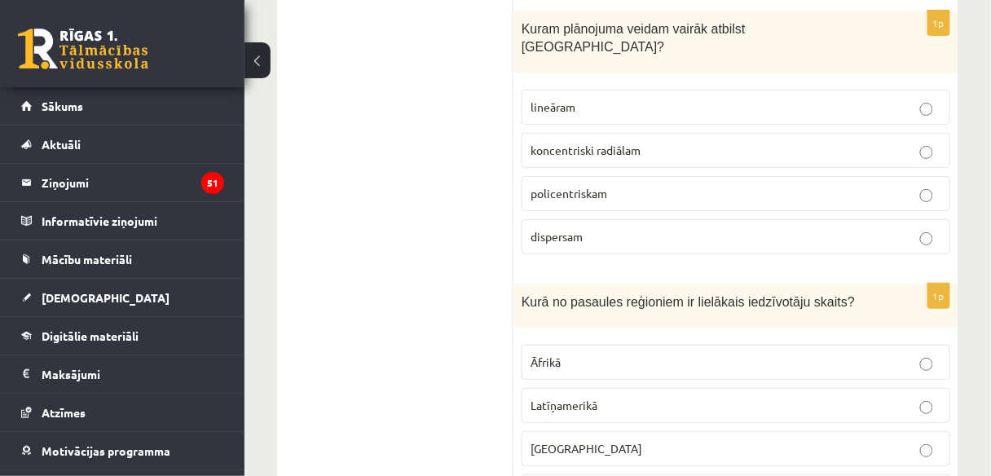
scroll to position [7745, 0]
click at [580, 353] on p "Āfrikā" at bounding box center [735, 361] width 411 height 17
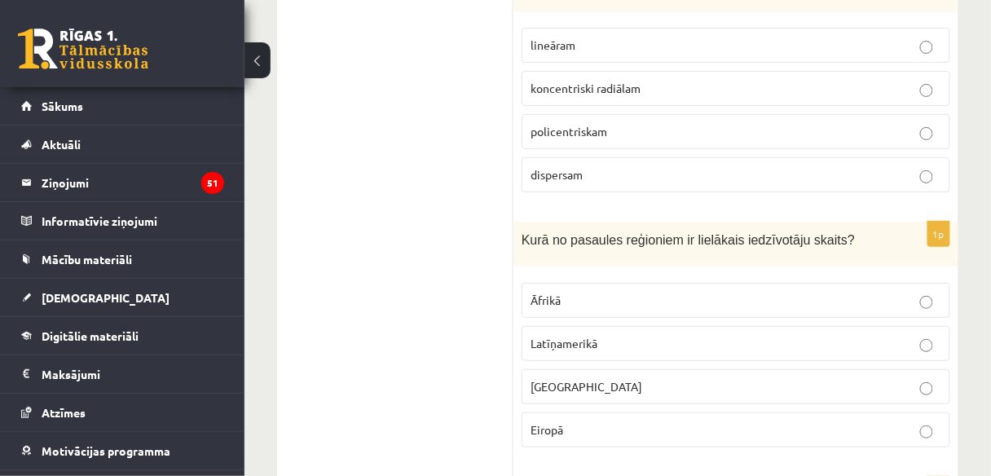
scroll to position [7875, 0]
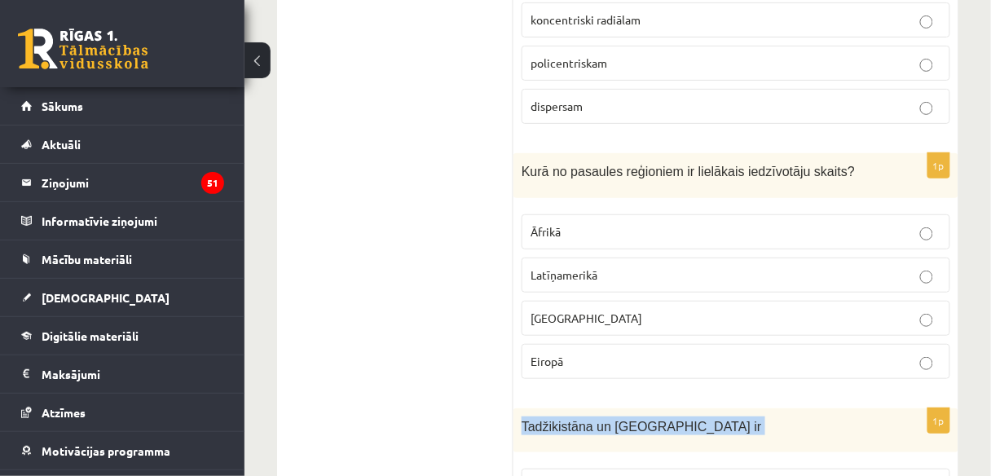
drag, startPoint x: 519, startPoint y: 207, endPoint x: 688, endPoint y: 394, distance: 252.1
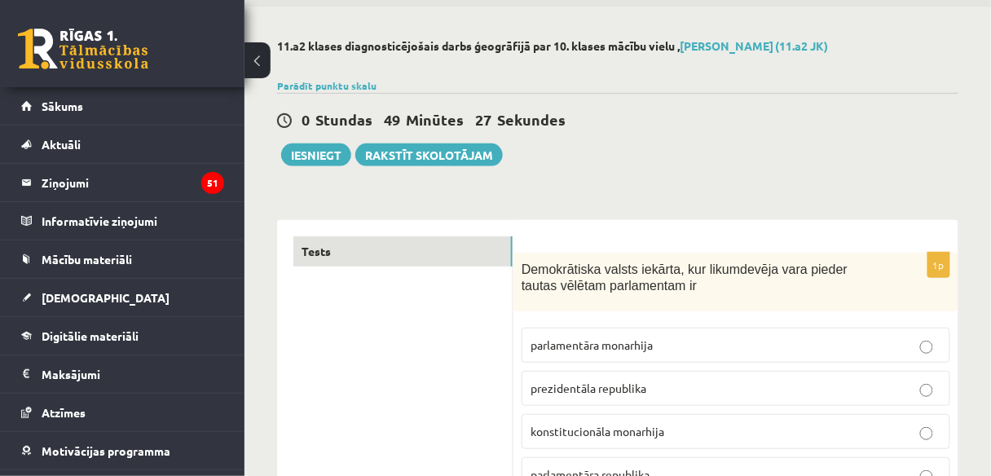
scroll to position [0, 0]
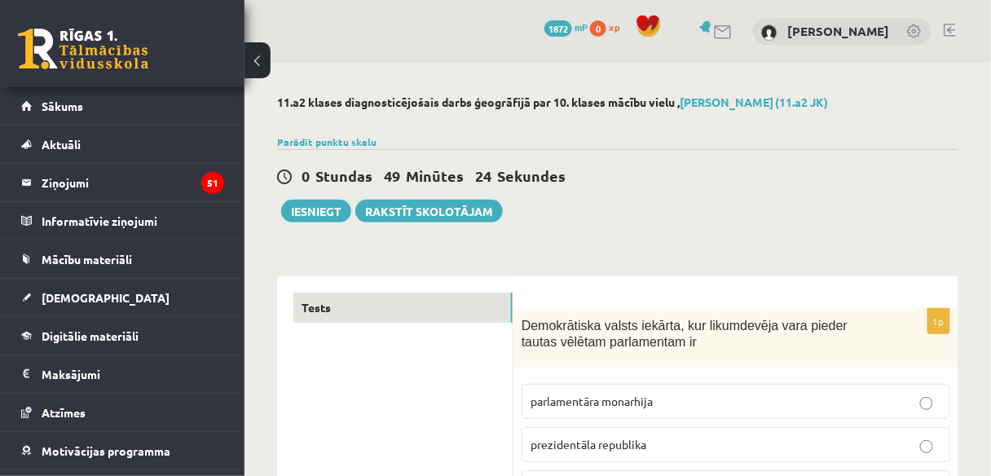
click at [327, 213] on button "Iesniegt" at bounding box center [316, 211] width 70 height 23
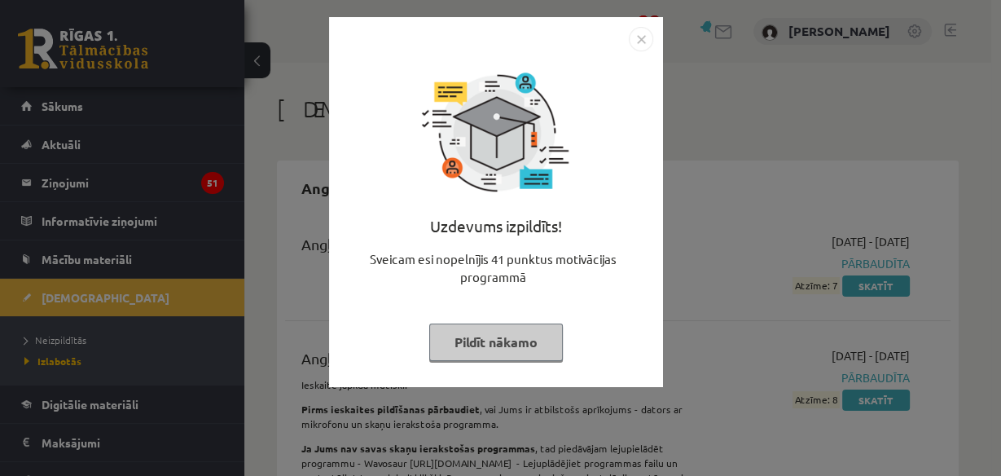
click at [502, 340] on button "Pildīt nākamo" at bounding box center [496, 341] width 134 height 37
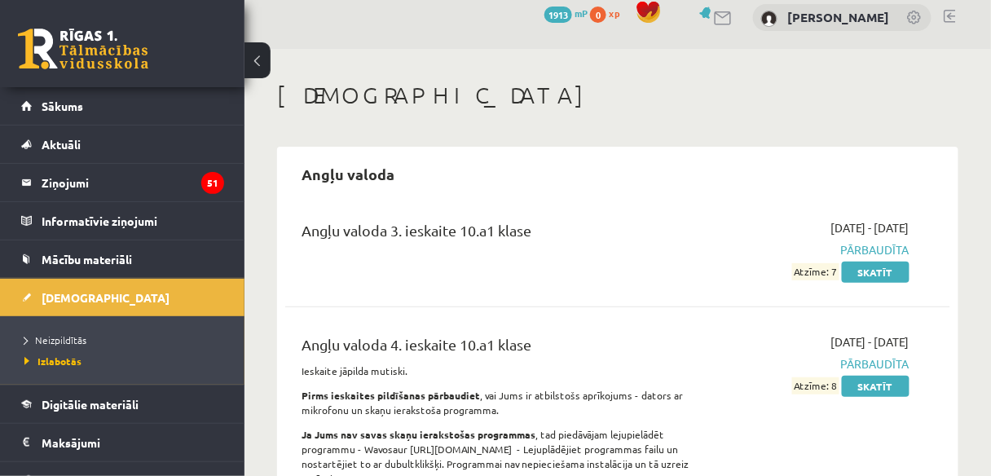
scroll to position [5, 0]
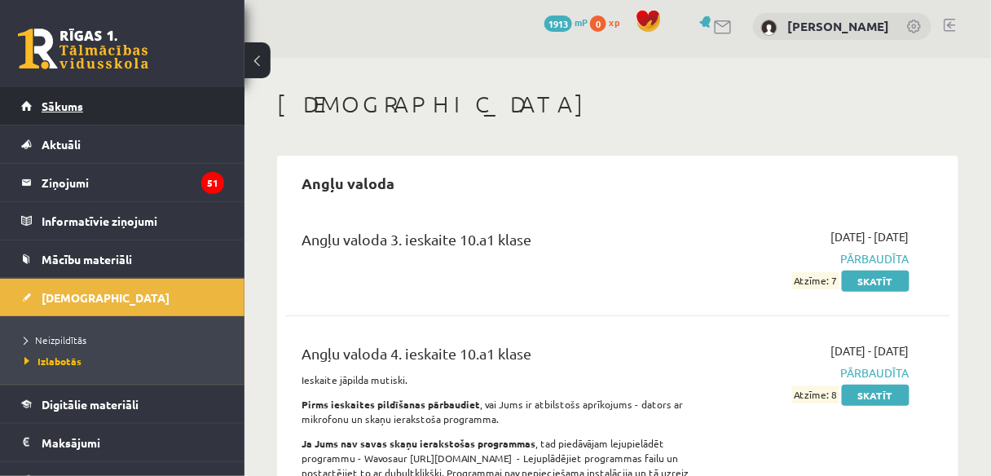
click at [163, 95] on link "Sākums" at bounding box center [122, 105] width 203 height 37
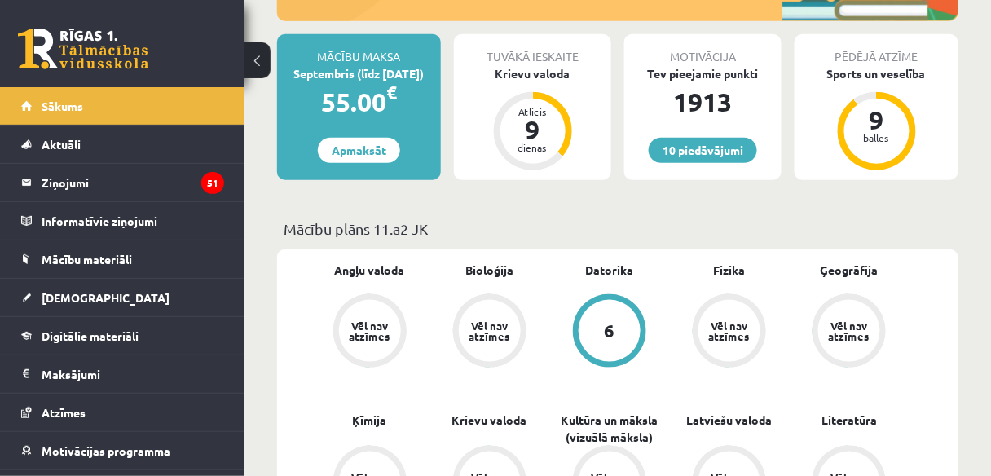
scroll to position [293, 0]
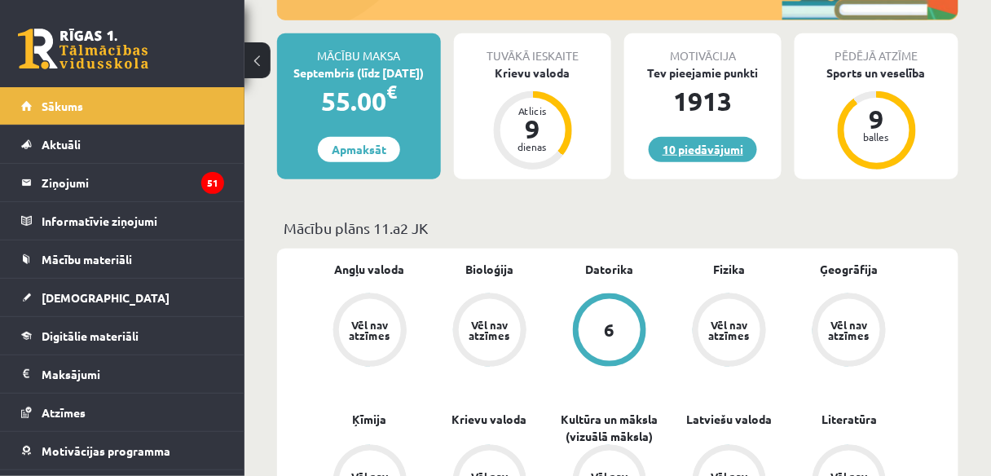
click at [731, 143] on link "10 piedāvājumi" at bounding box center [702, 149] width 108 height 25
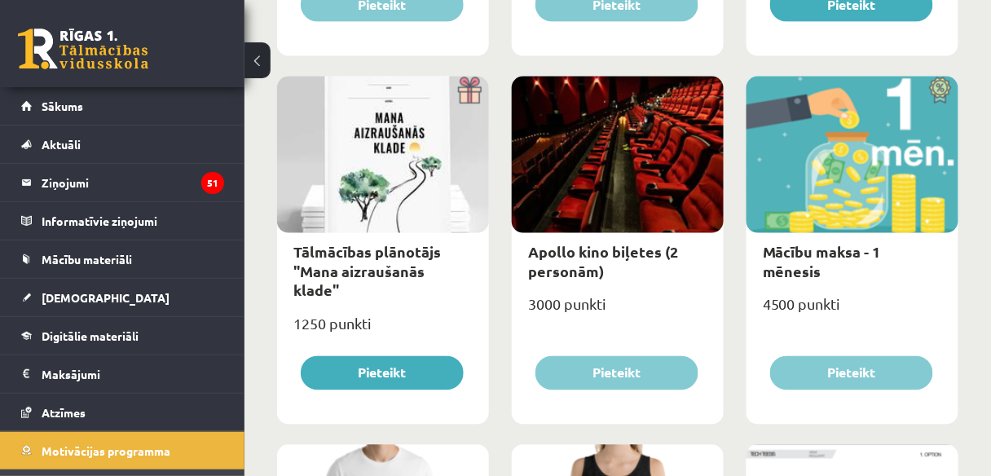
scroll to position [563, 0]
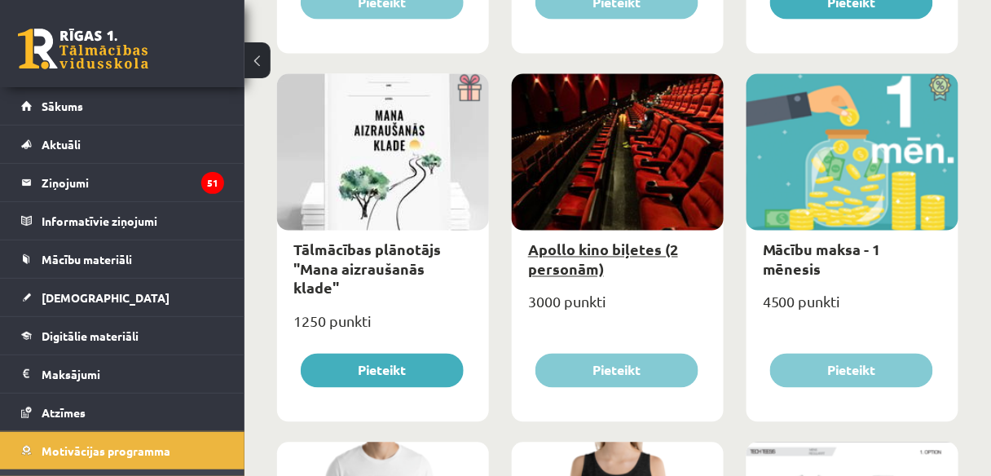
click at [560, 246] on link "Apollo kino biļetes (2 personām)" at bounding box center [603, 258] width 150 height 37
type input "*"
select select "**********"
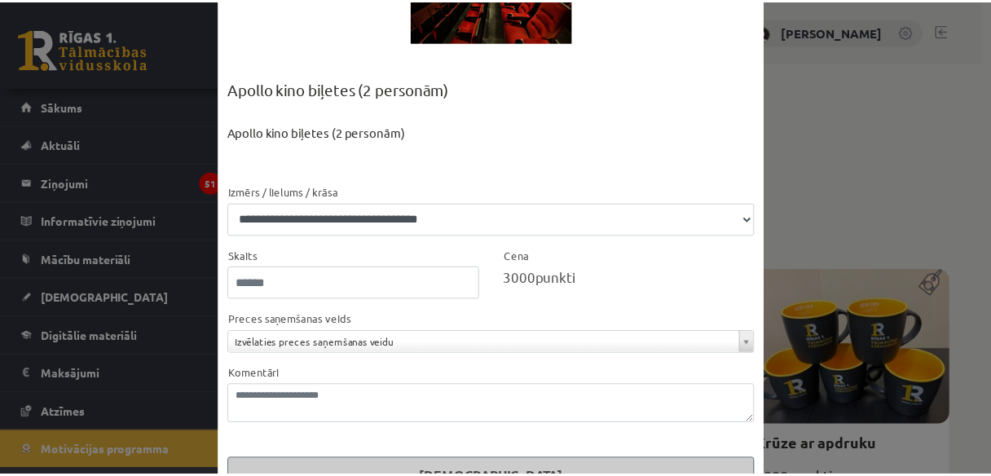
scroll to position [185, 0]
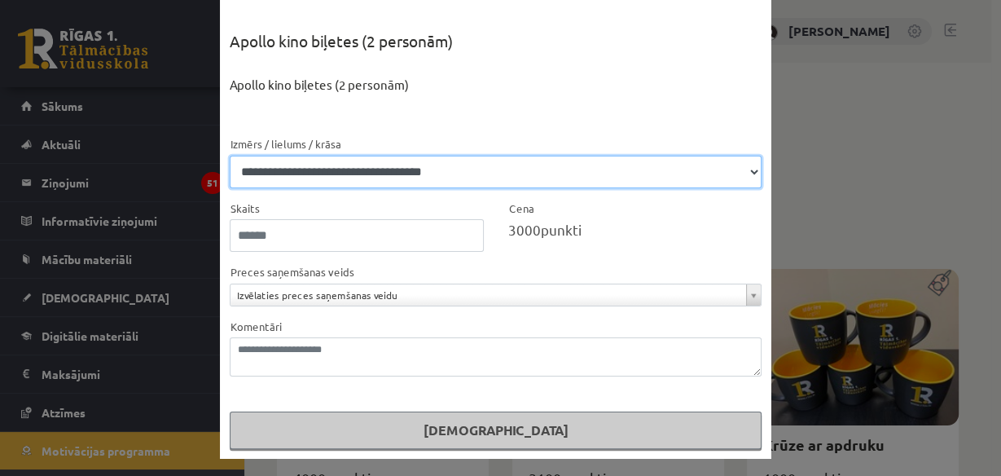
click at [748, 170] on select "**********" at bounding box center [496, 172] width 532 height 33
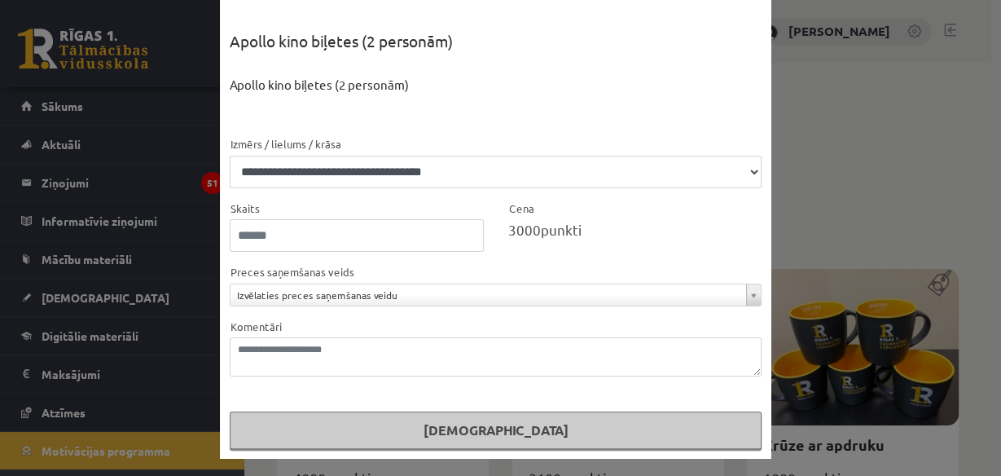
click at [727, 262] on div "**********" at bounding box center [496, 284] width 532 height 44
click at [463, 232] on input "*" at bounding box center [357, 235] width 254 height 33
type input "*"
click at [463, 241] on input "*" at bounding box center [357, 235] width 254 height 33
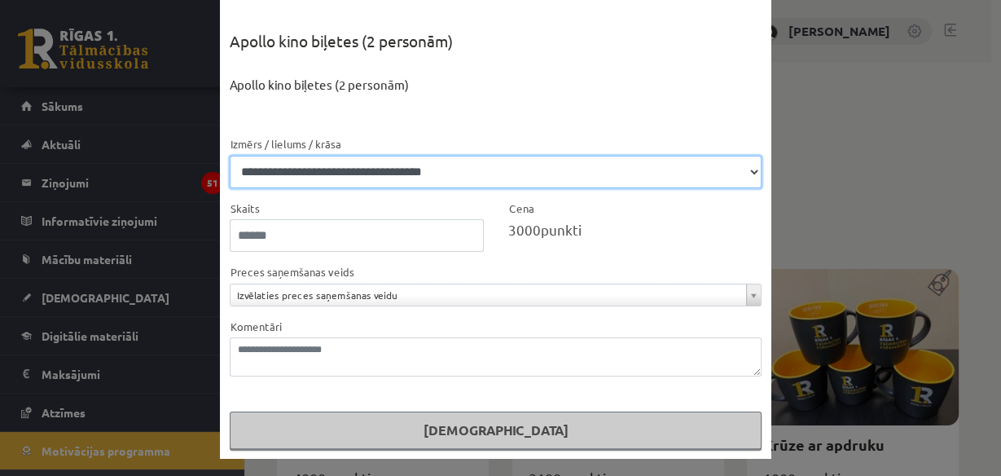
click at [748, 171] on select "**********" at bounding box center [496, 172] width 532 height 33
select select "**********"
click at [230, 156] on select "**********" at bounding box center [496, 172] width 532 height 33
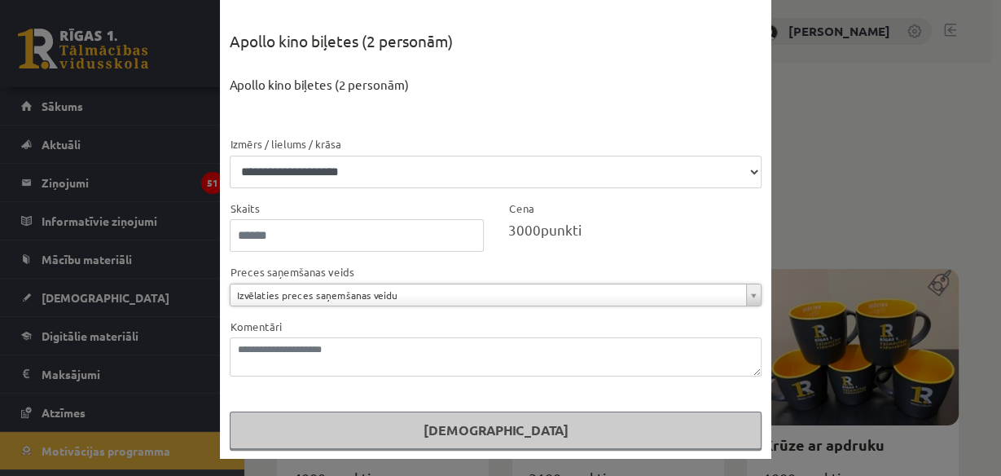
click at [828, 149] on div "**********" at bounding box center [500, 238] width 1001 height 476
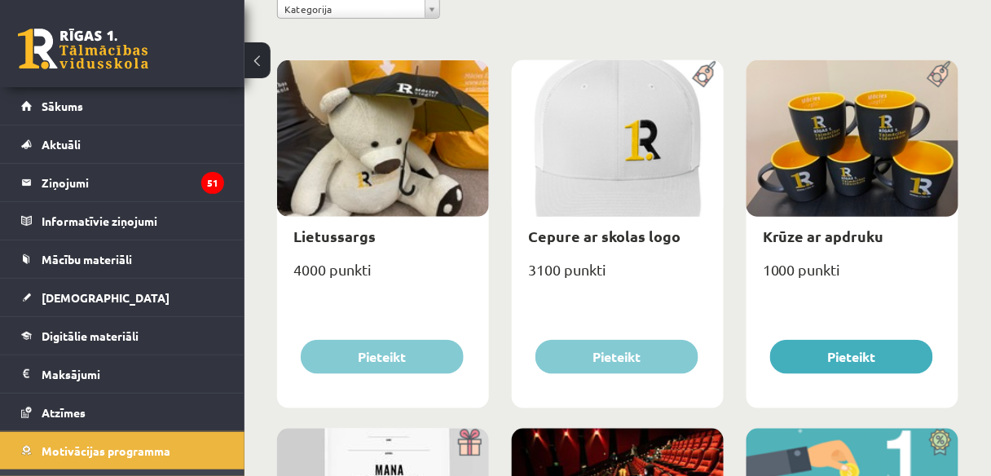
scroll to position [0, 0]
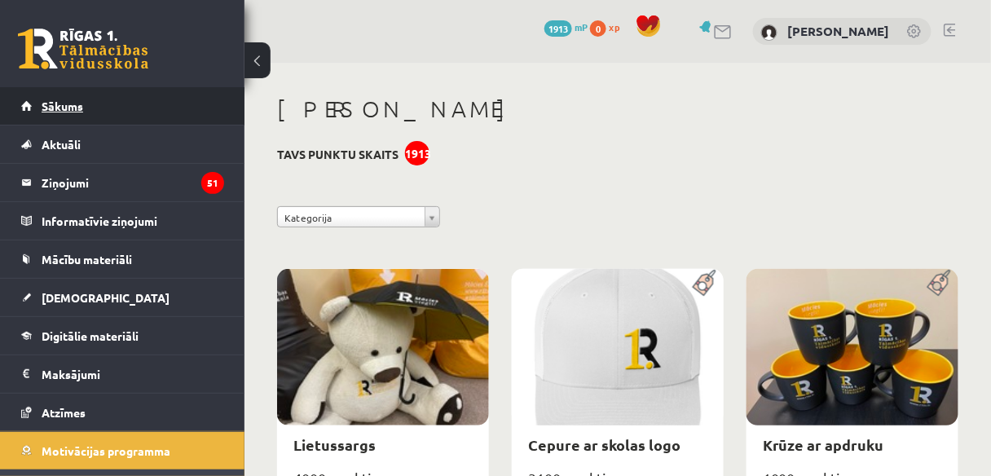
click at [101, 100] on link "Sākums" at bounding box center [122, 105] width 203 height 37
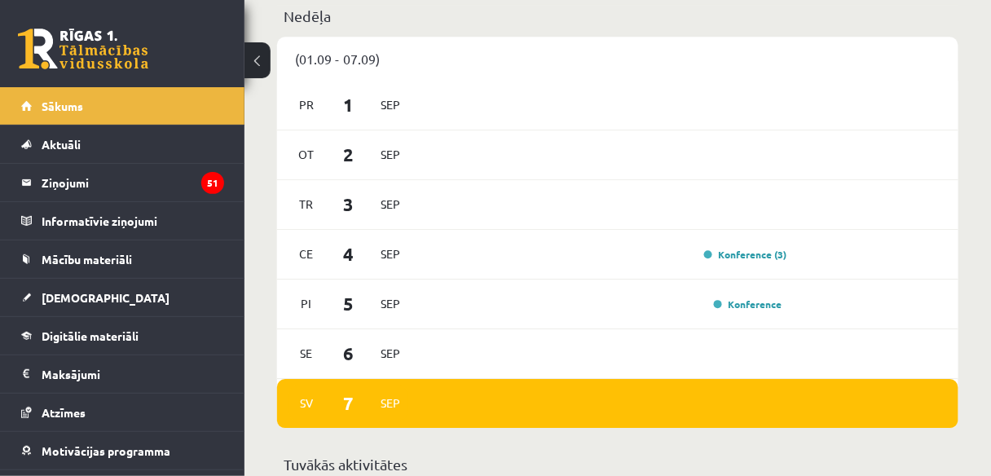
scroll to position [1035, 0]
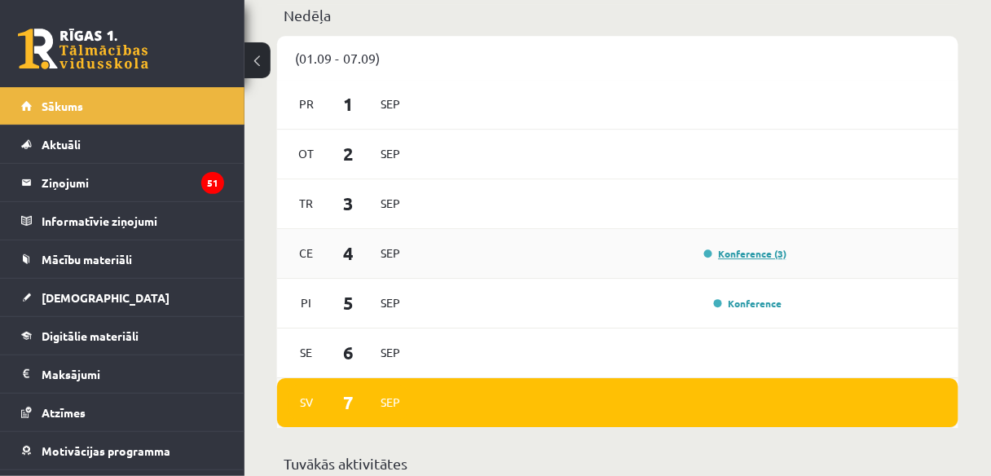
click at [738, 253] on link "Konference (3)" at bounding box center [745, 253] width 83 height 13
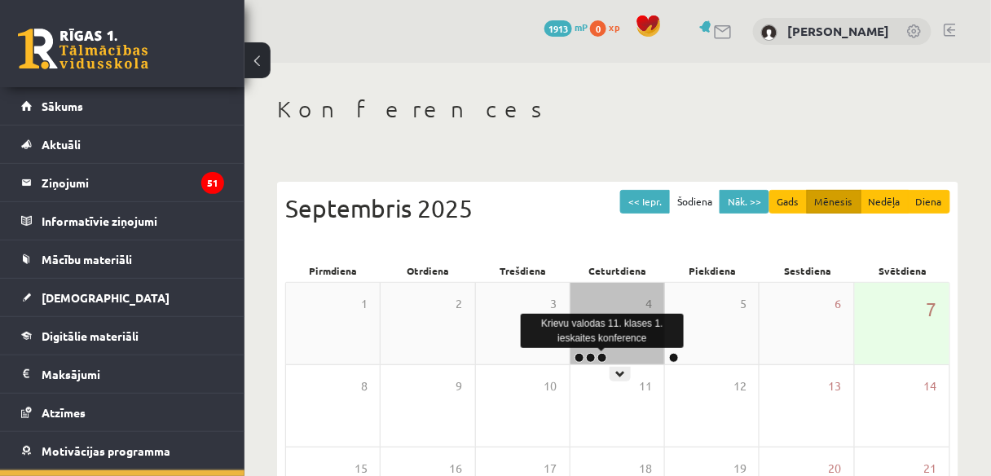
click at [597, 358] on link at bounding box center [602, 358] width 10 height 10
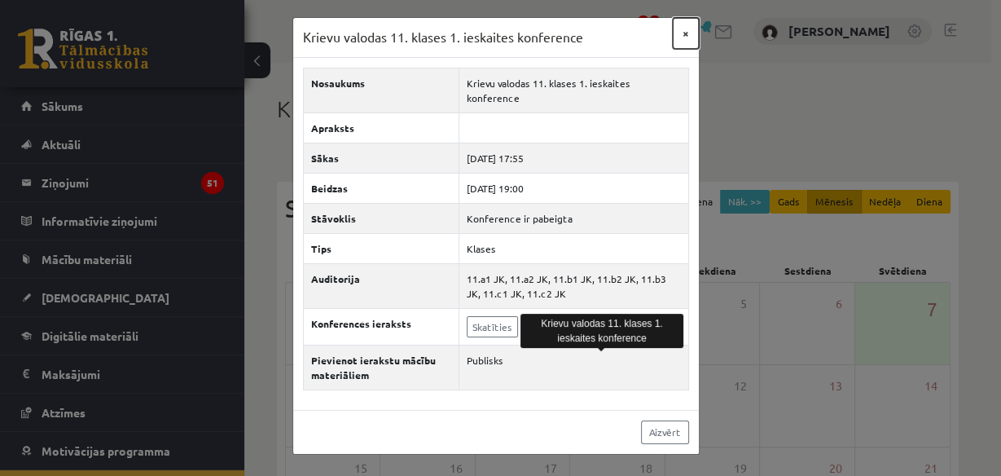
click at [679, 34] on button "×" at bounding box center [686, 33] width 26 height 31
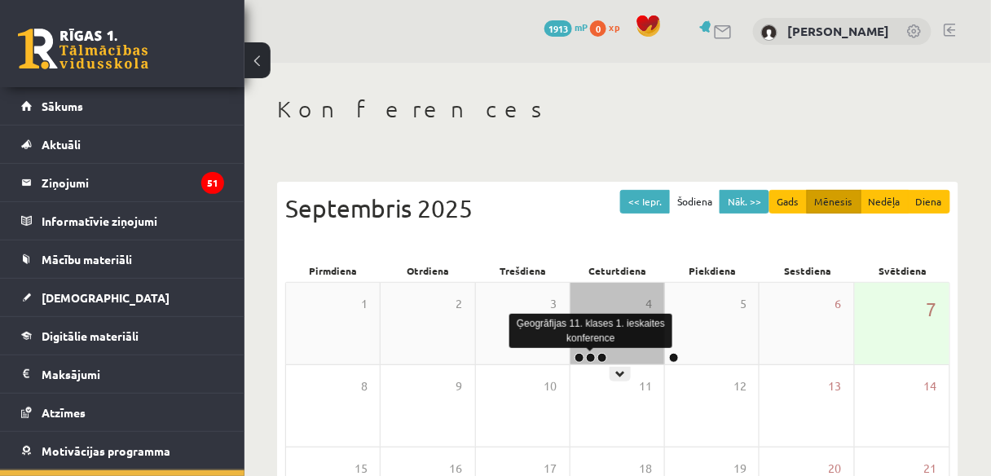
click at [589, 355] on link at bounding box center [591, 358] width 10 height 10
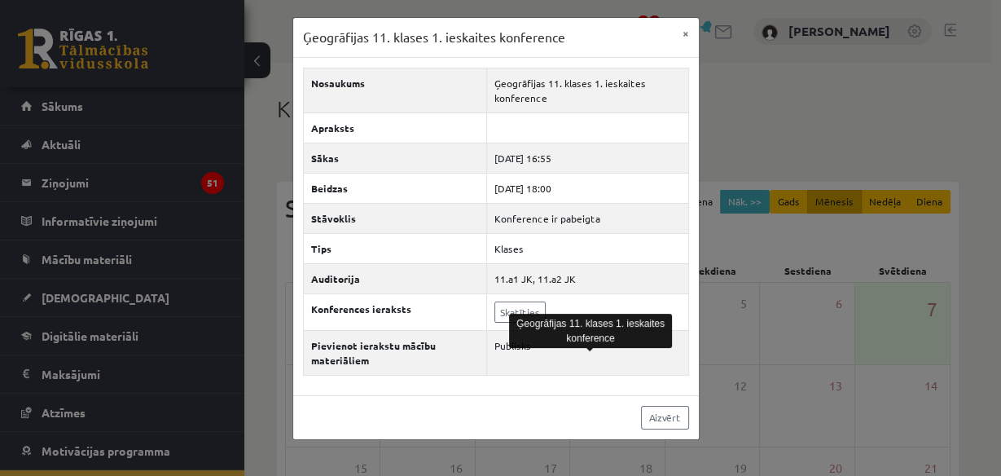
click at [531, 310] on div "Ģeogrāfijas 11. klases 1. ieskaites konference" at bounding box center [590, 331] width 163 height 42
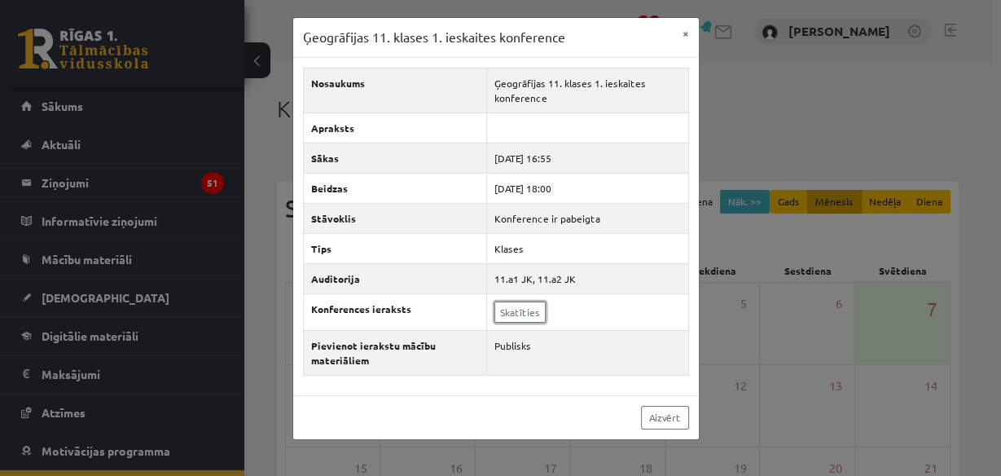
click at [531, 310] on link "Skatīties" at bounding box center [520, 311] width 51 height 21
click at [684, 29] on button "×" at bounding box center [686, 33] width 26 height 31
